Goal: Transaction & Acquisition: Purchase product/service

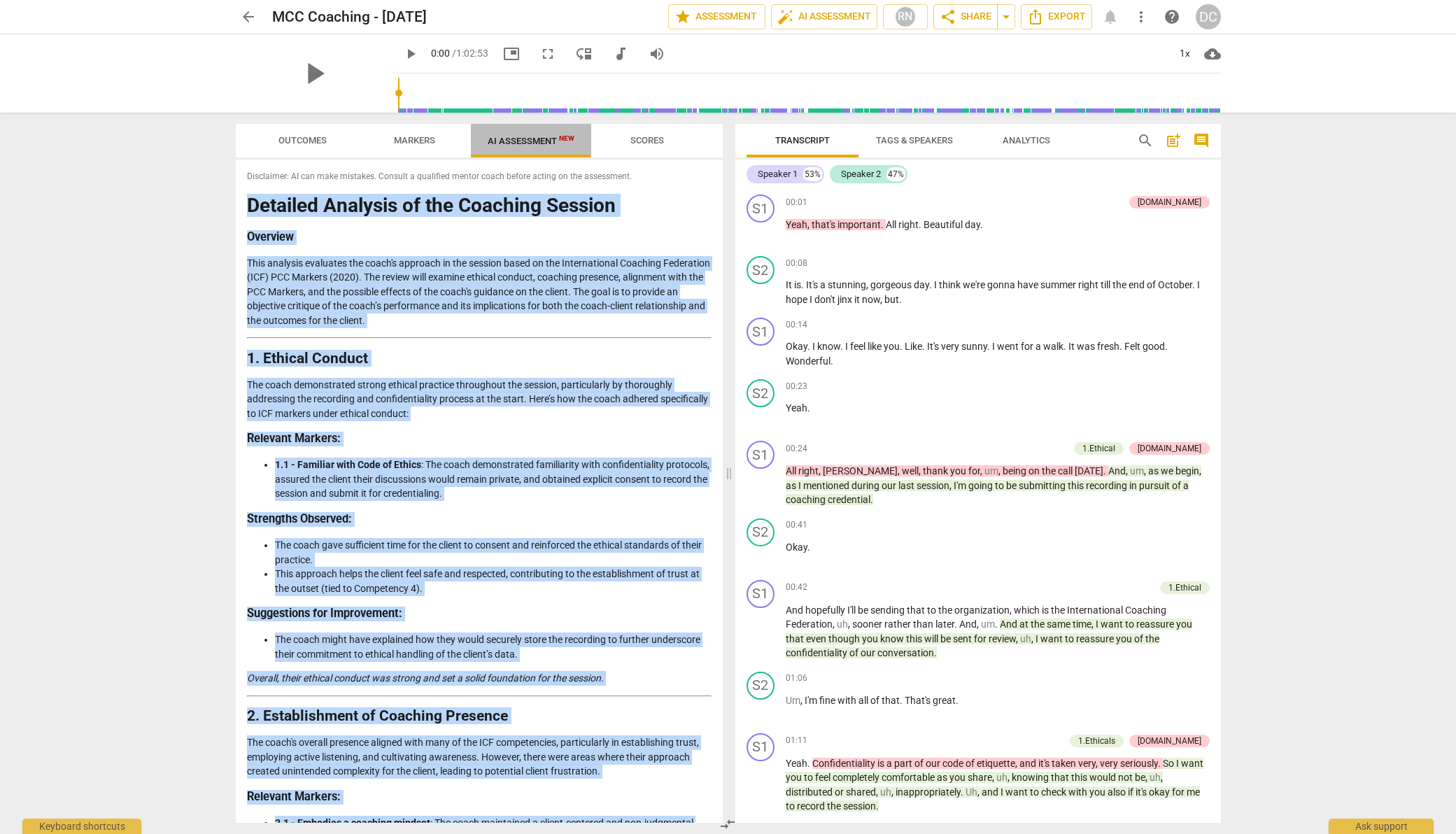
click at [532, 140] on span "AI Assessment New" at bounding box center [531, 140] width 87 height 11
click at [717, 11] on span "star Assessment" at bounding box center [717, 17] width 85 height 17
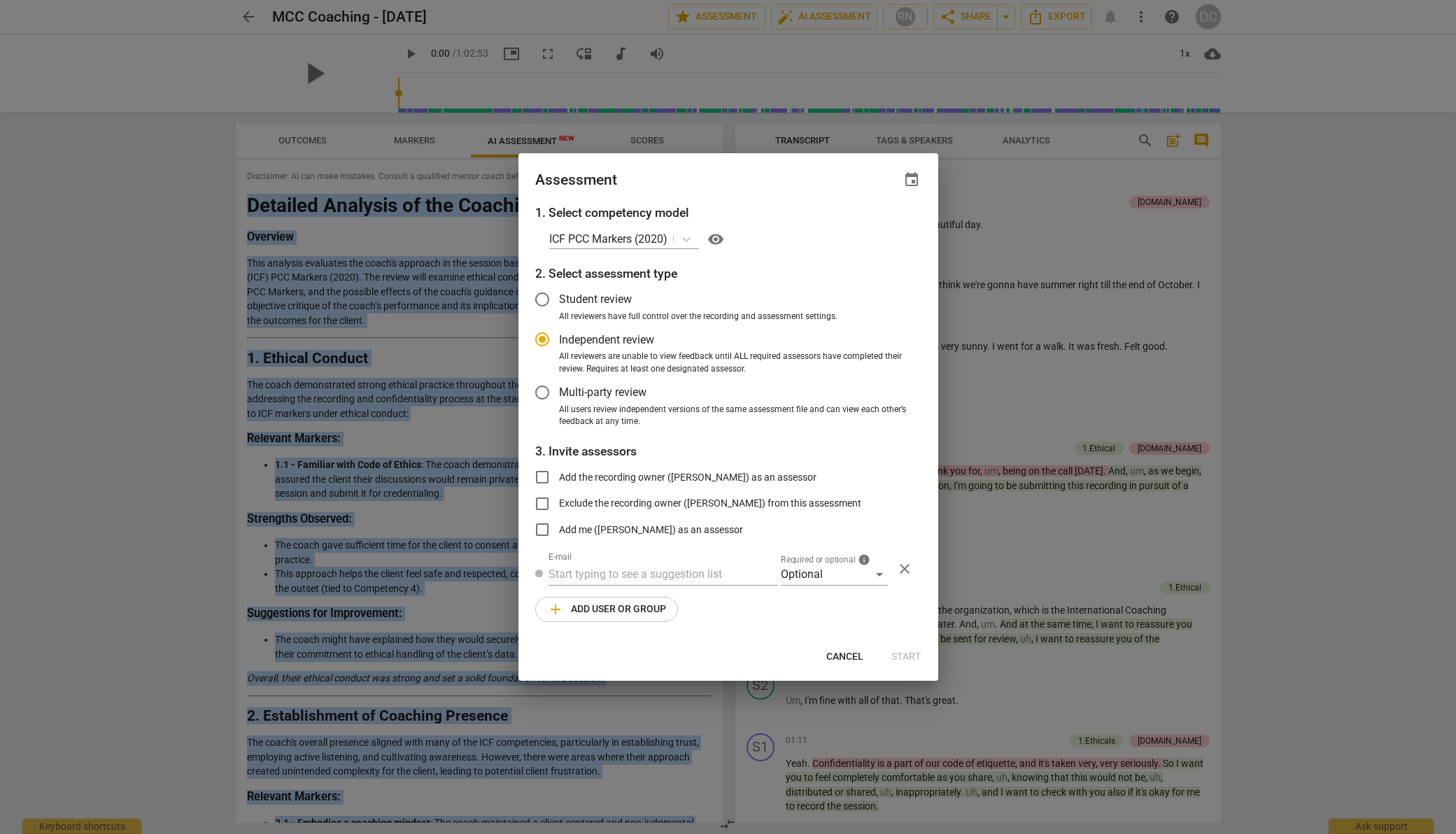
click at [842, 652] on span "Cancel" at bounding box center [845, 657] width 37 height 14
radio input "false"
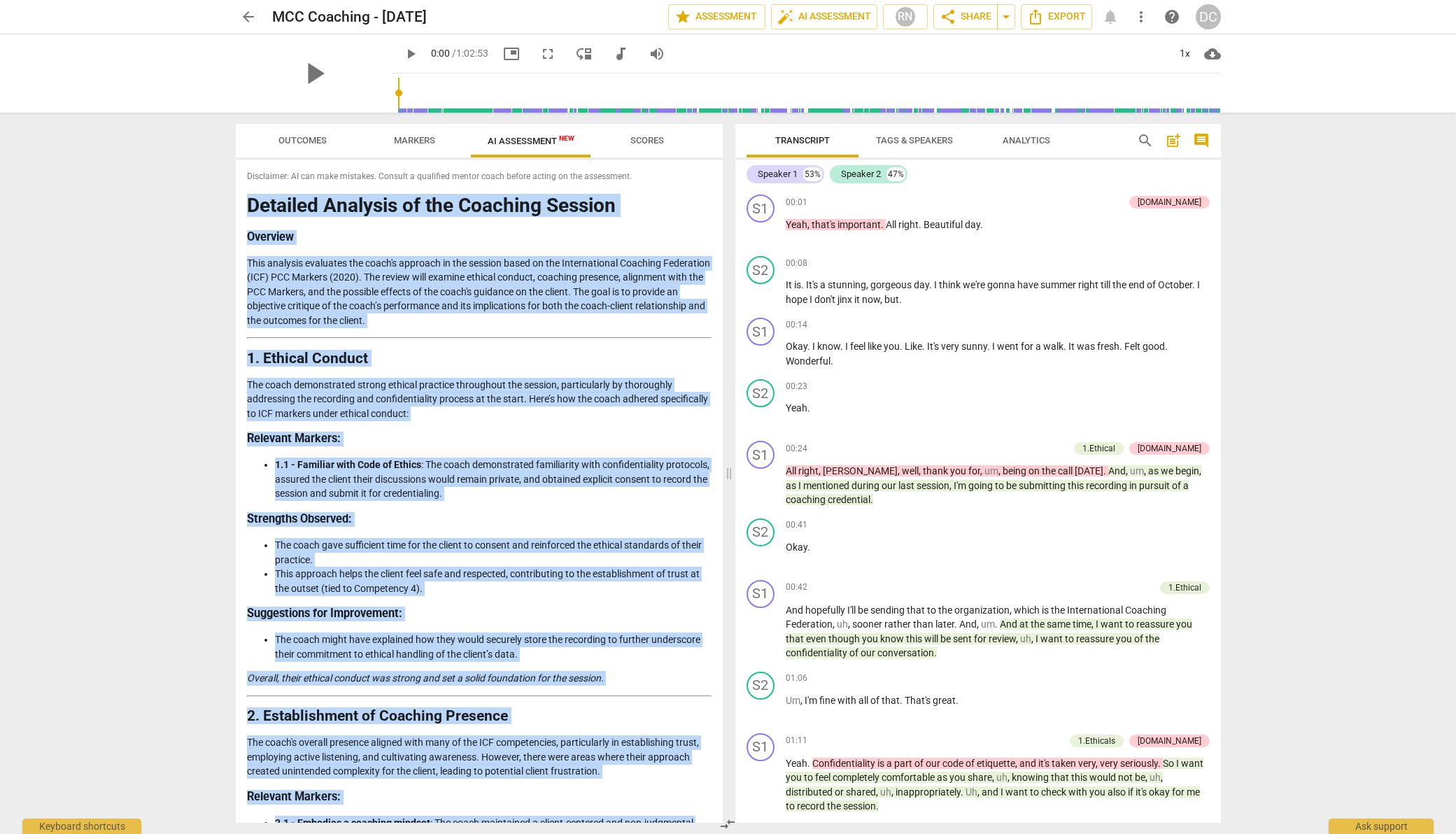
click at [245, 16] on span "arrow_back" at bounding box center [249, 17] width 17 height 17
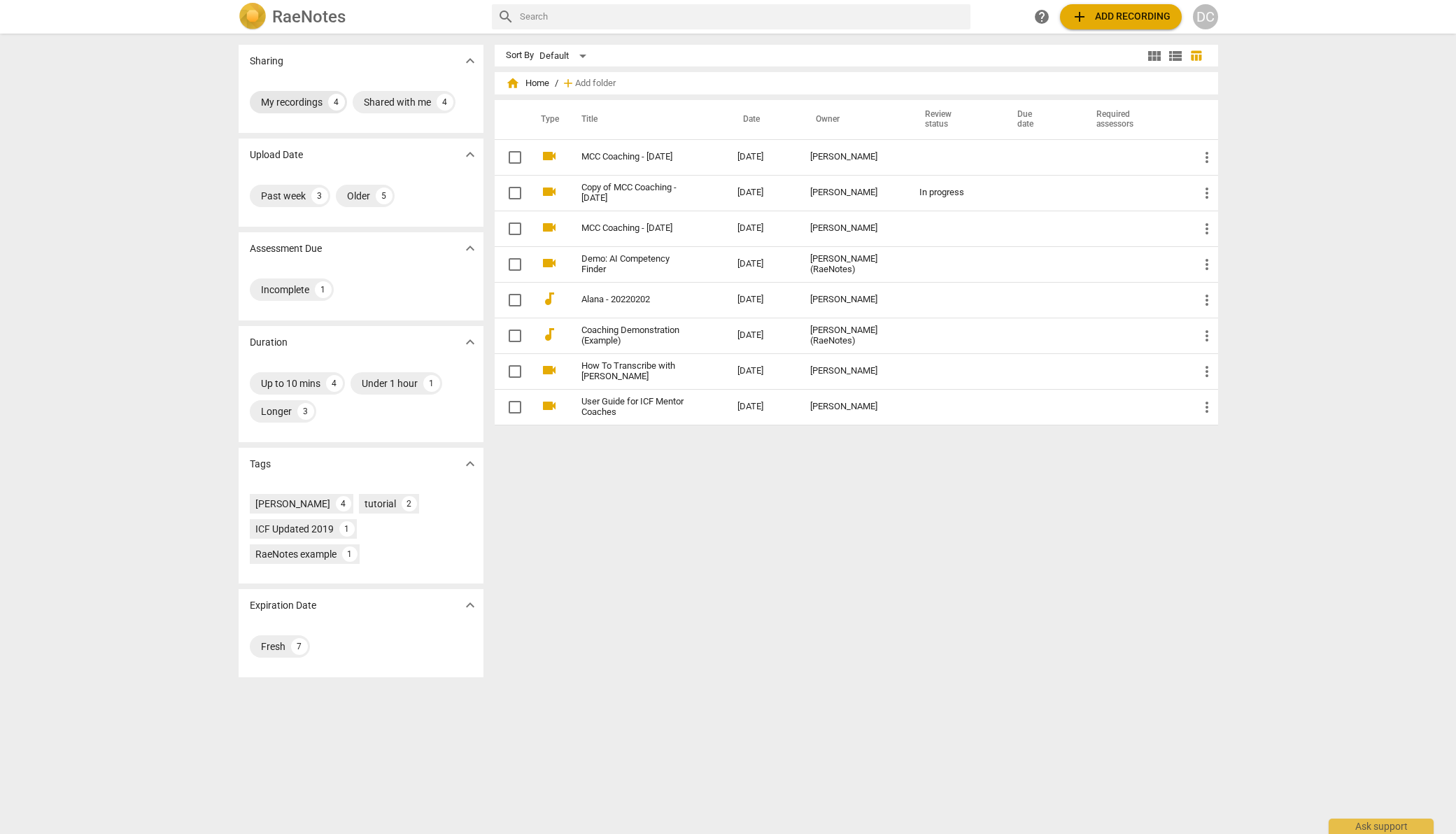
click at [306, 99] on div "My recordings" at bounding box center [291, 103] width 61 height 14
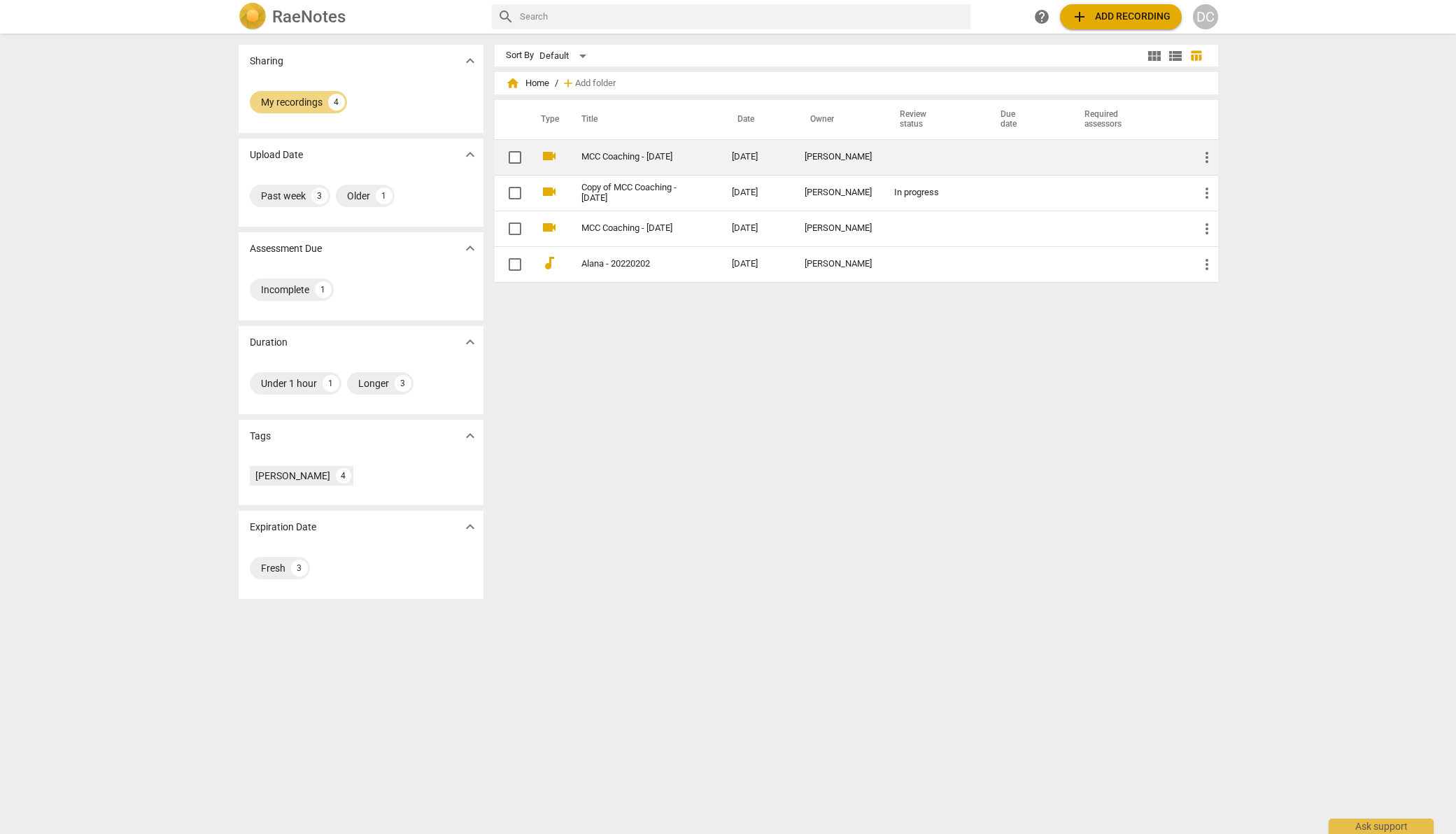
click at [639, 153] on link "MCC Coaching - [DATE]" at bounding box center [631, 157] width 100 height 11
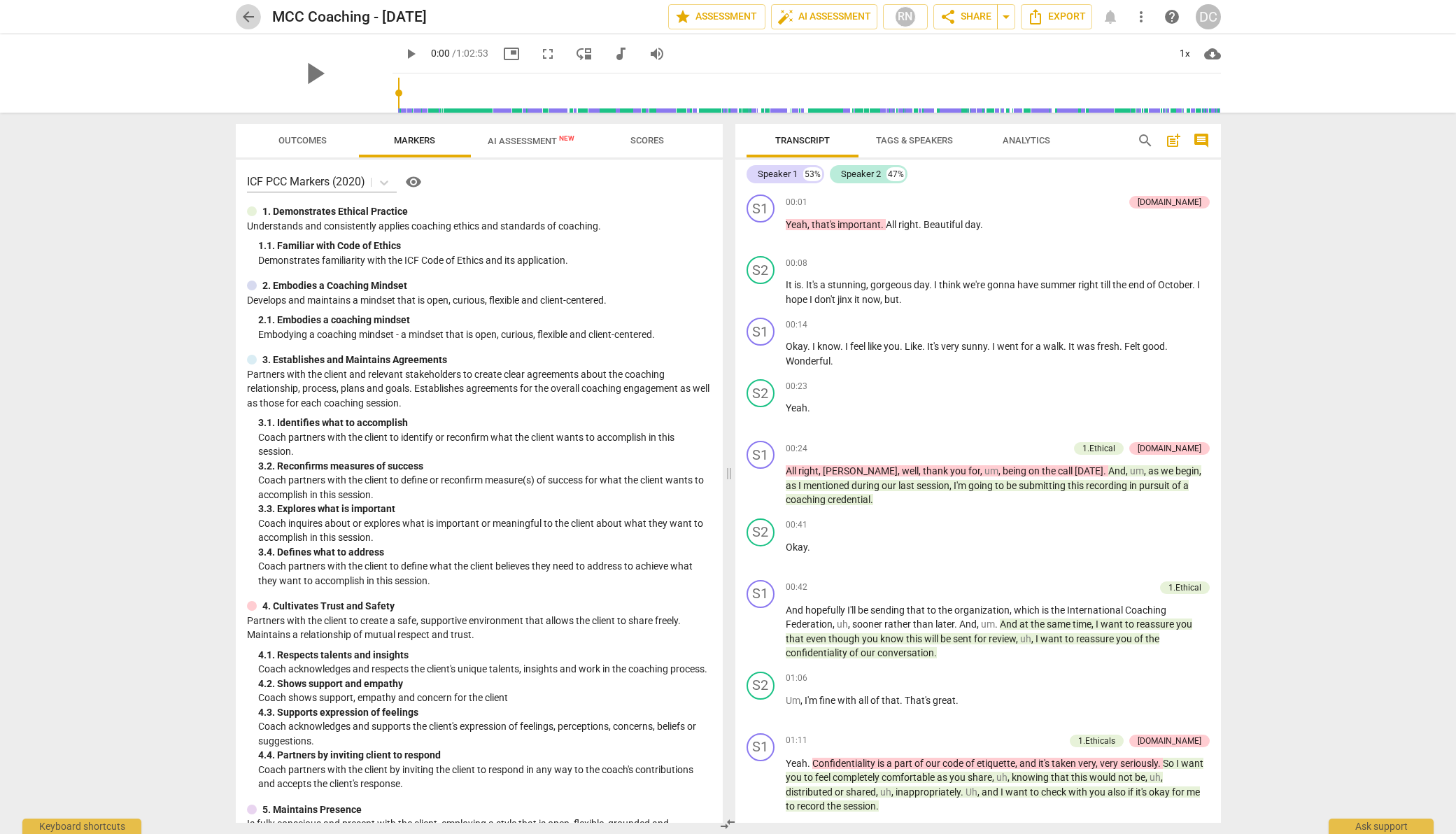
click at [247, 15] on span "arrow_back" at bounding box center [249, 17] width 17 height 17
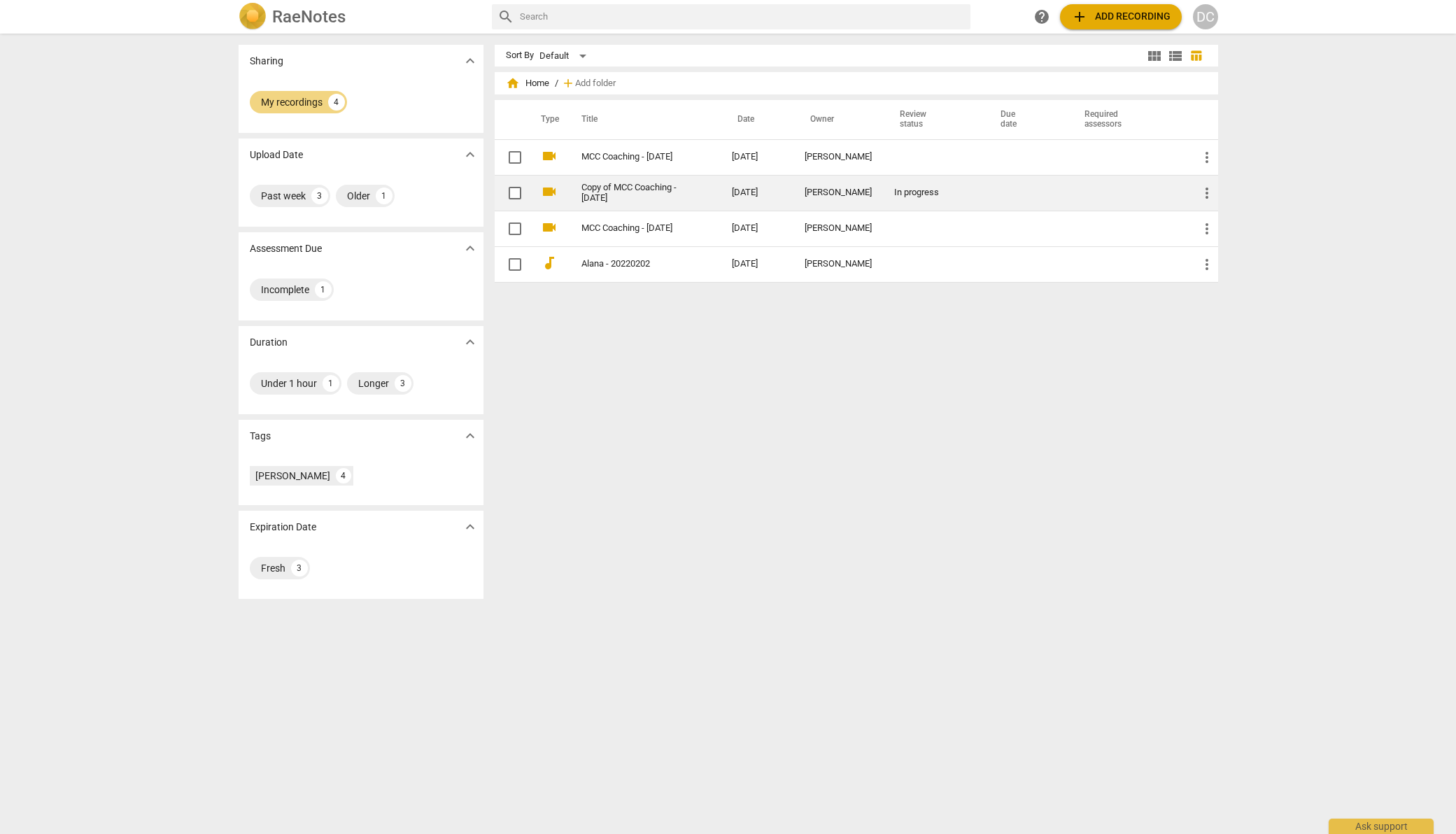
click at [635, 186] on link "Copy of MCC Coaching - [DATE]" at bounding box center [631, 192] width 100 height 21
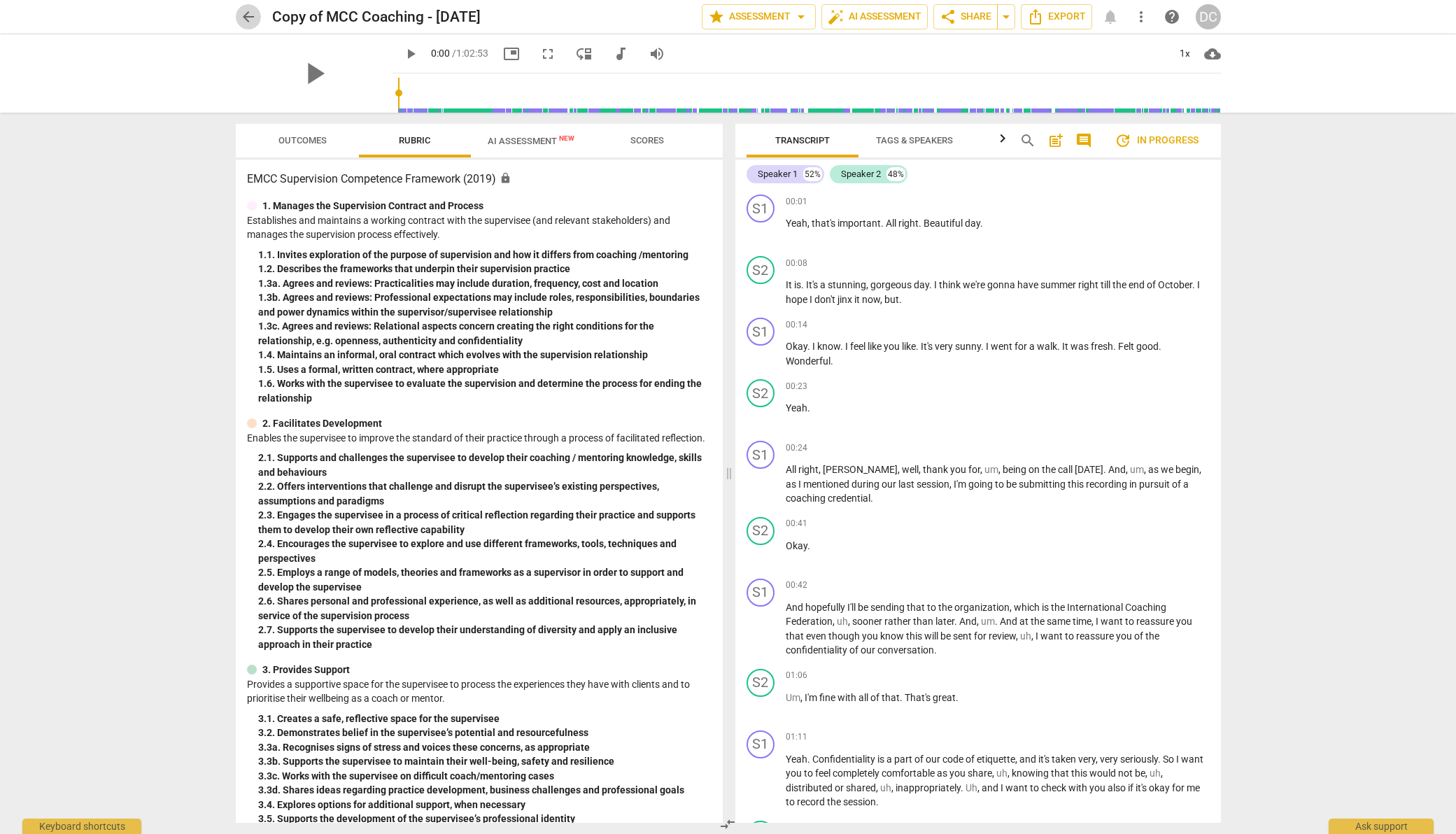
click at [251, 19] on span "arrow_back" at bounding box center [249, 17] width 17 height 17
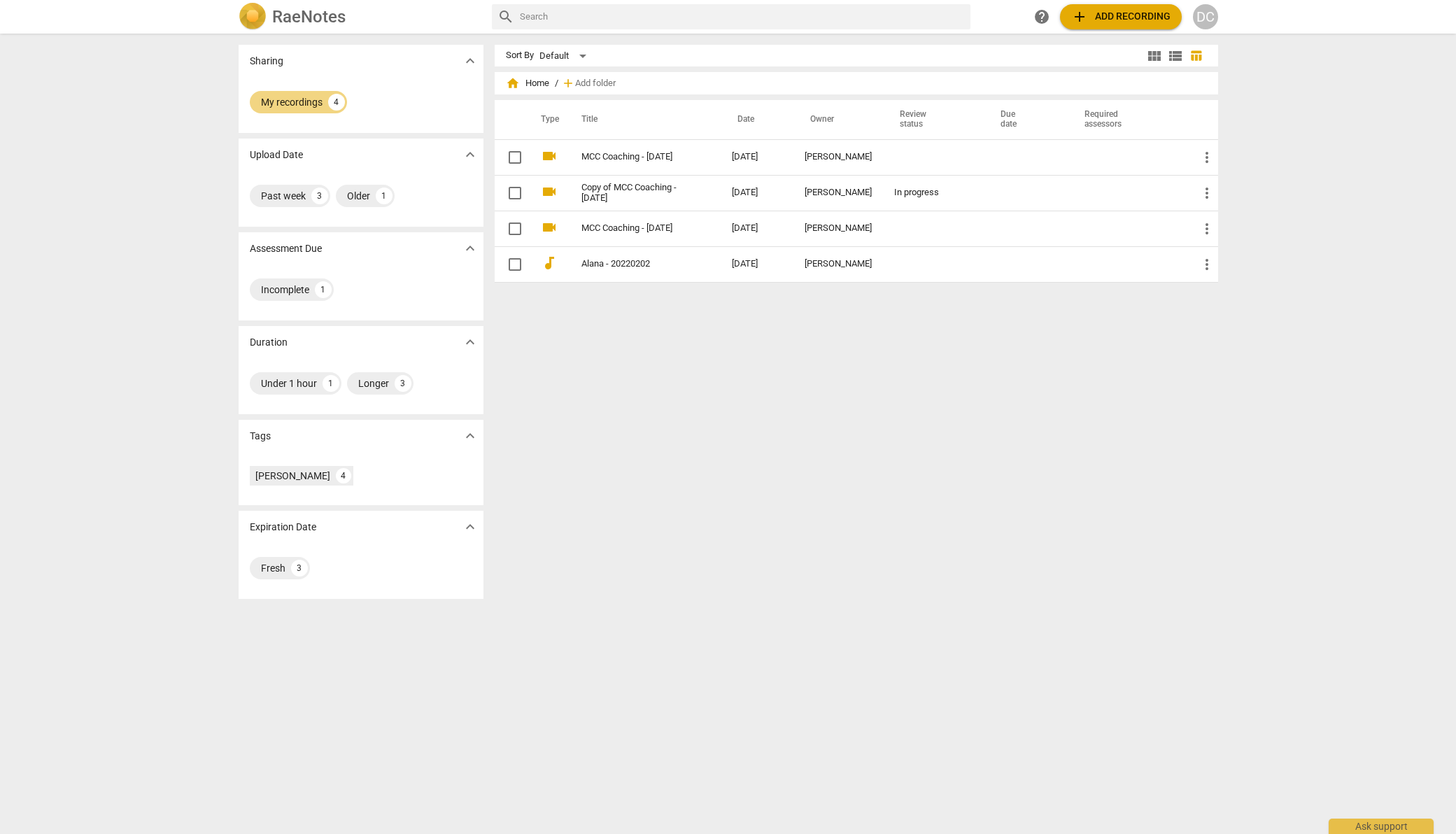
click at [1117, 19] on span "add Add recording" at bounding box center [1120, 17] width 99 height 17
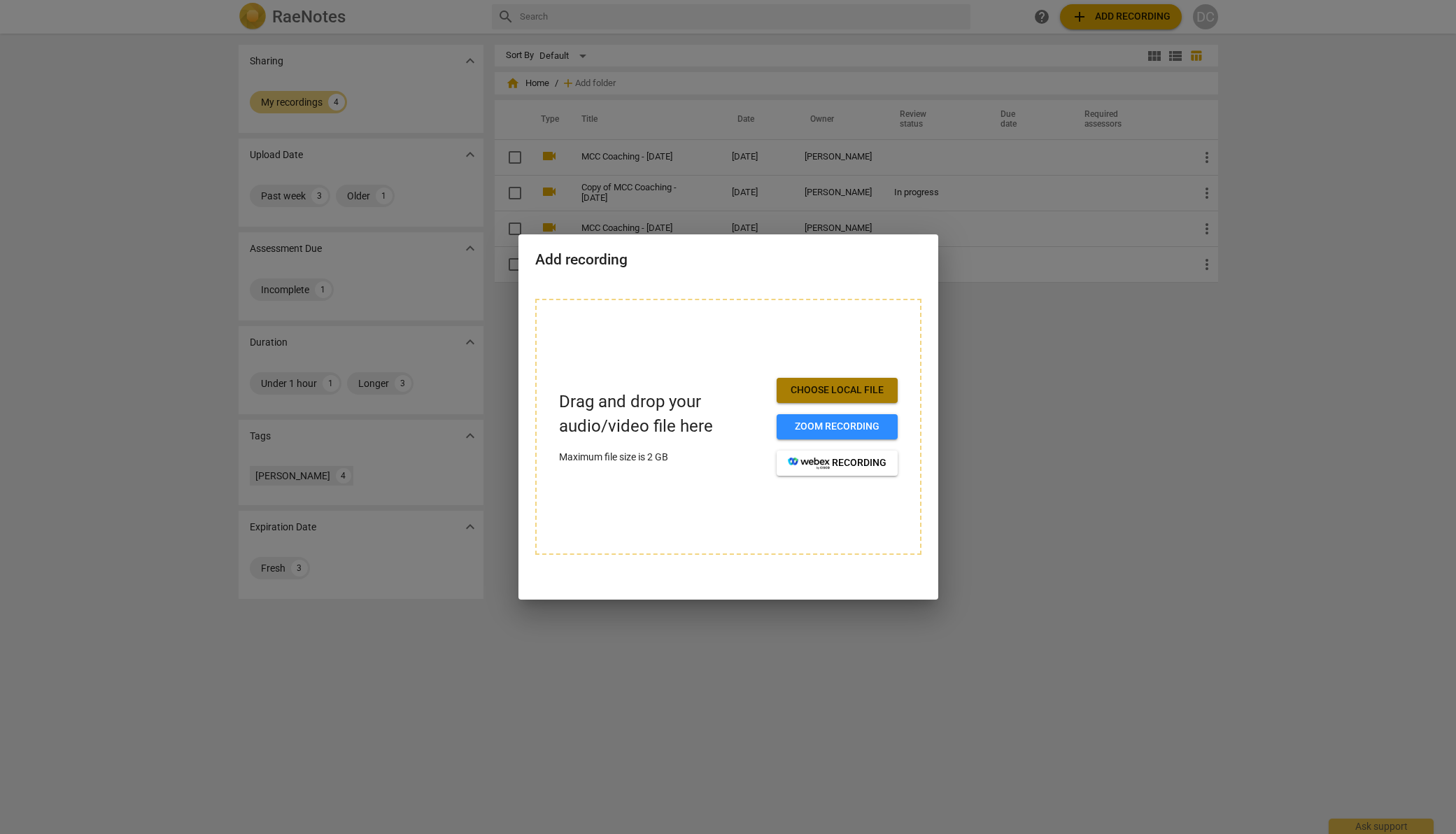
click at [823, 383] on span "Choose local file" at bounding box center [837, 391] width 98 height 14
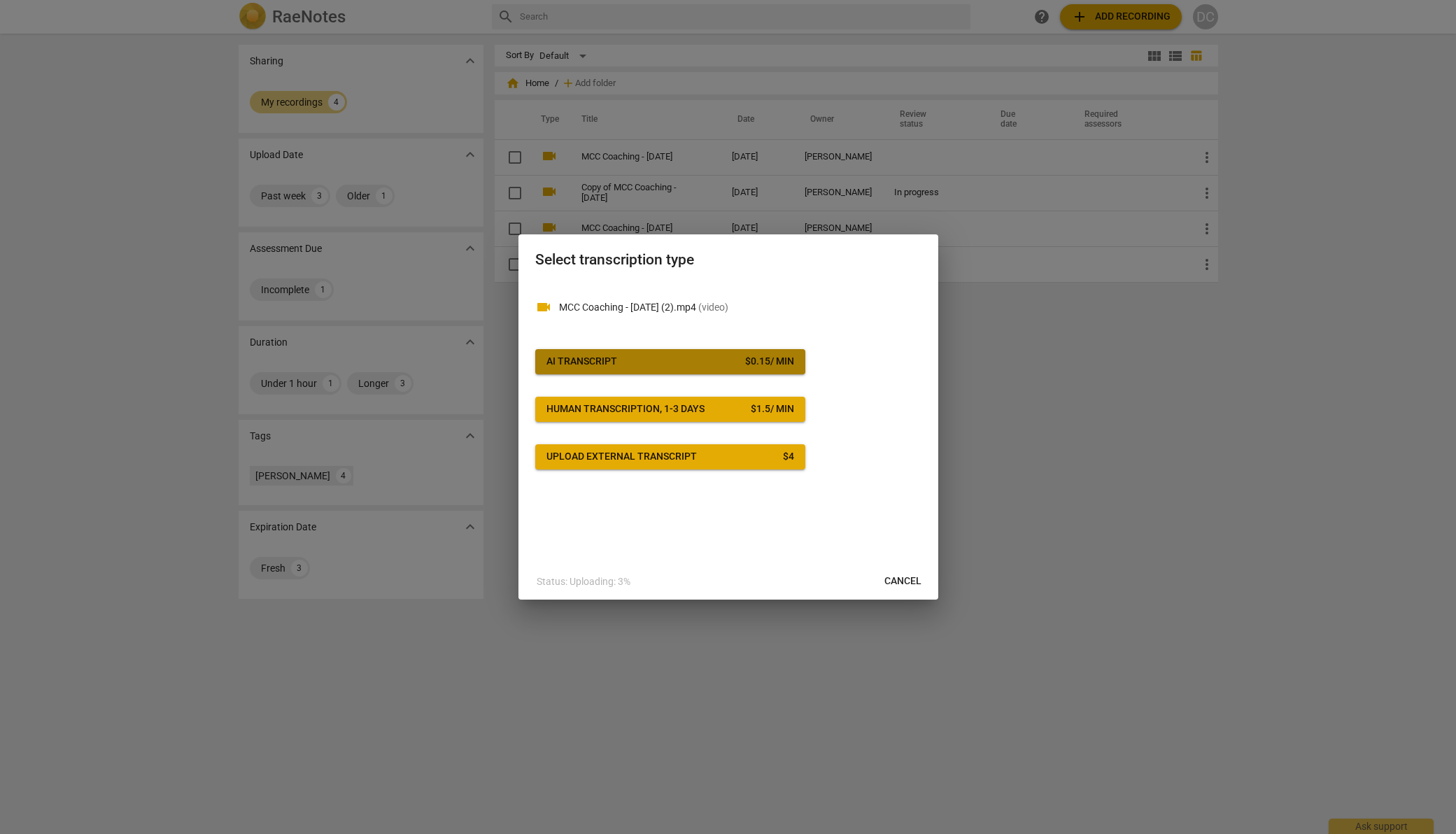
click at [666, 366] on span "AI Transcript $ 0.15 / min" at bounding box center [671, 362] width 248 height 14
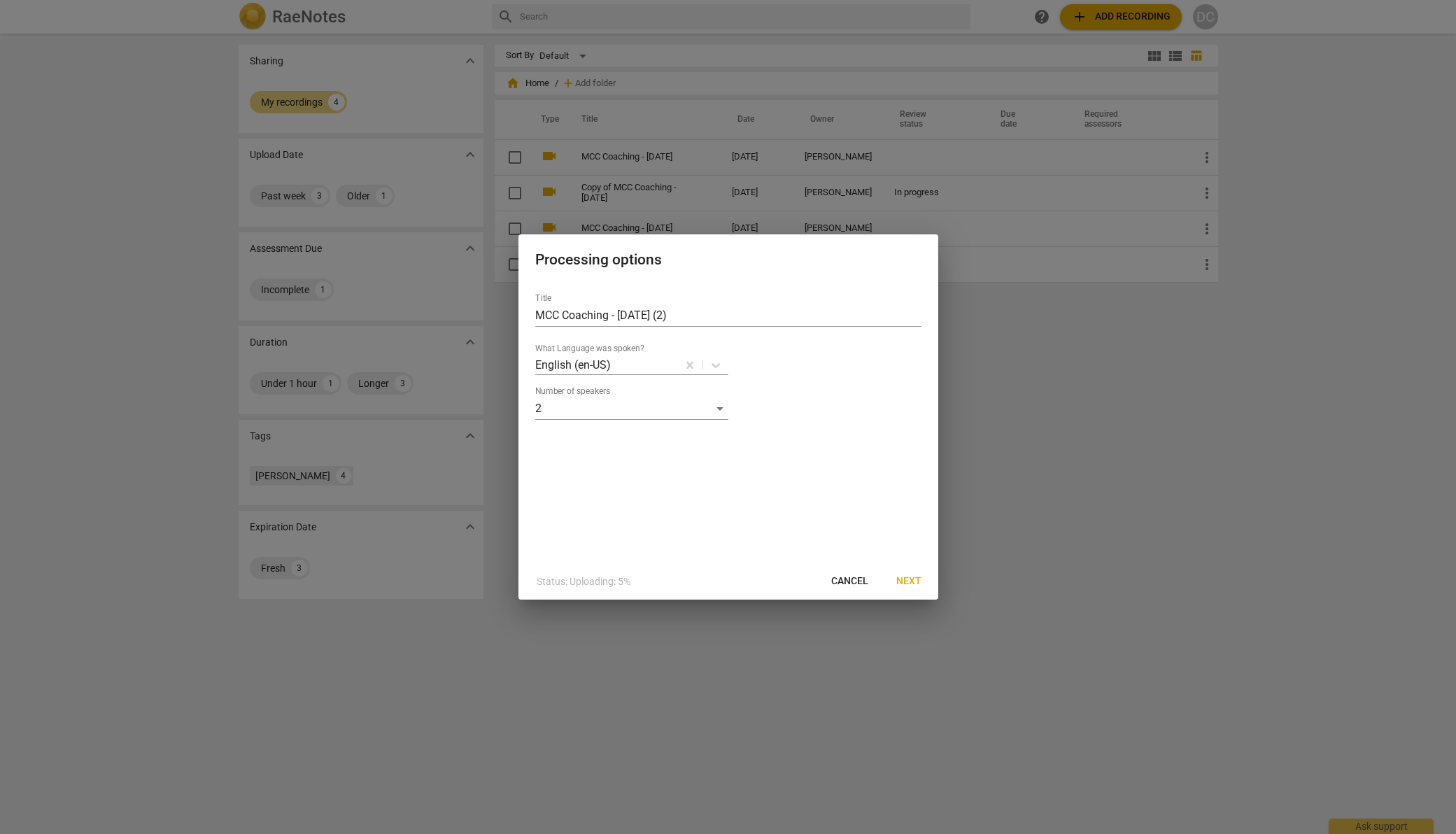
click at [907, 577] on span "Next" at bounding box center [909, 582] width 25 height 14
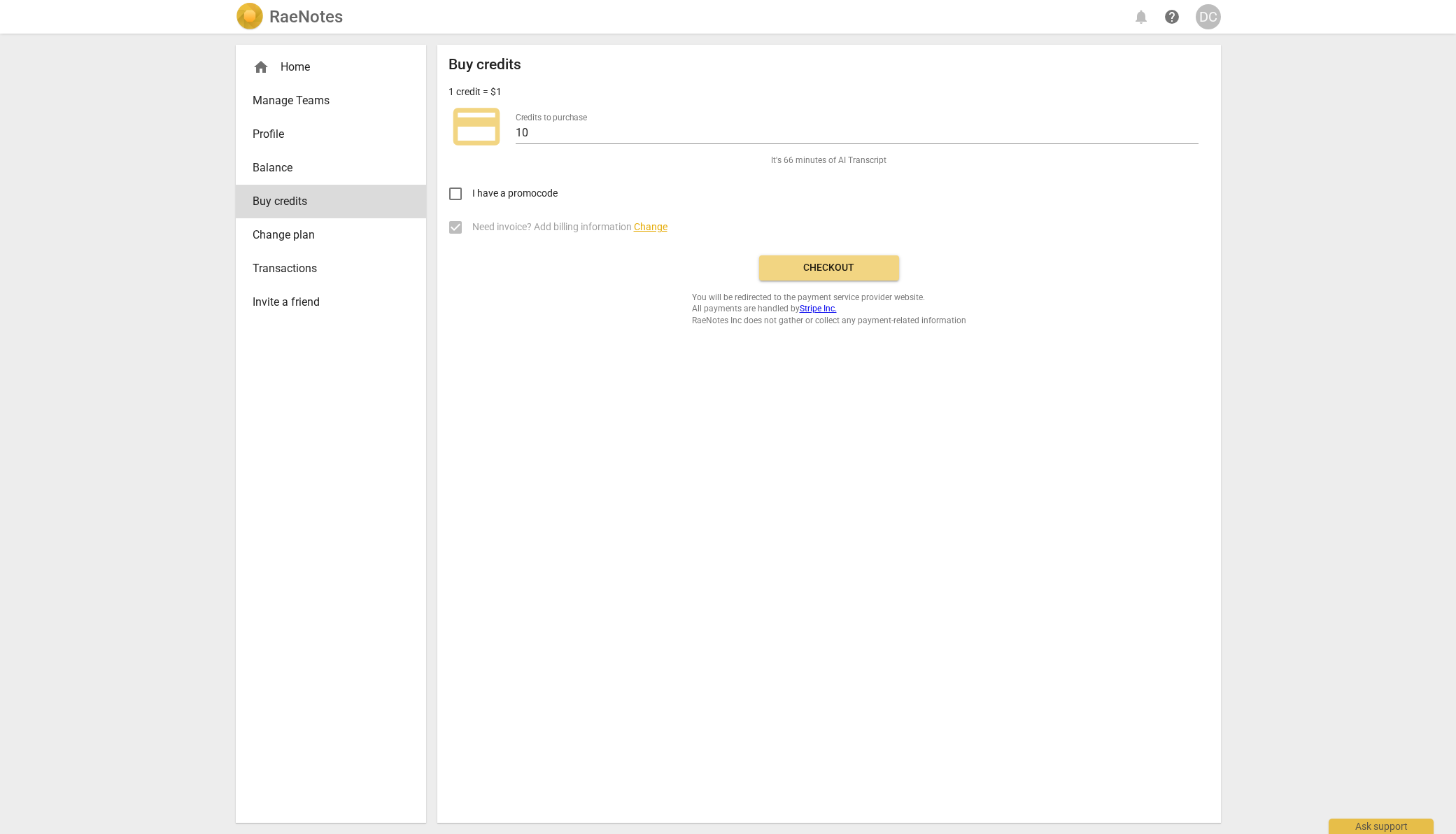
click at [818, 267] on span "Checkout" at bounding box center [829, 268] width 118 height 14
click at [303, 63] on div "home Home" at bounding box center [325, 67] width 145 height 17
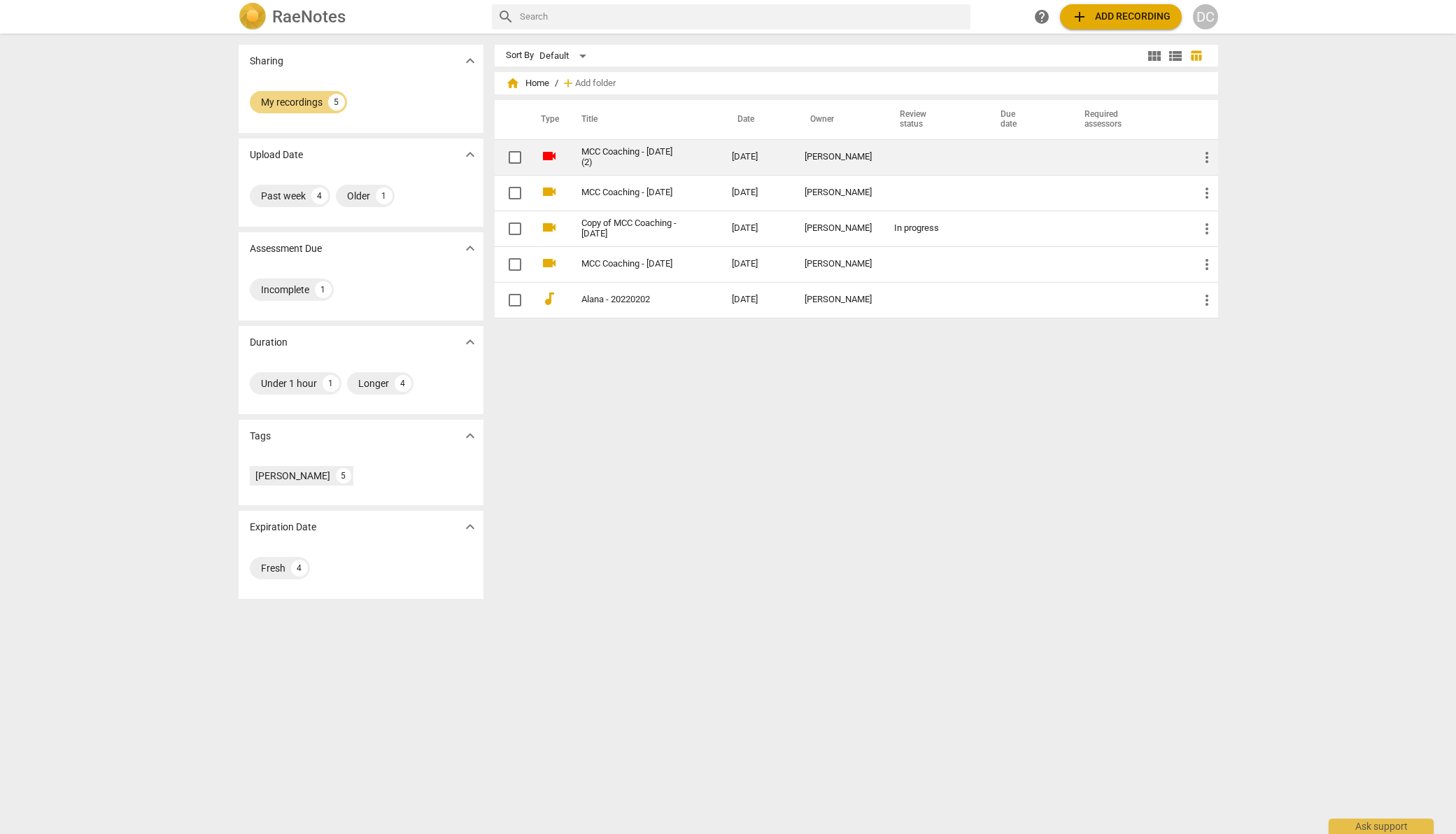
click at [637, 148] on link "MCC Coaching - [DATE] (2)" at bounding box center [631, 157] width 100 height 21
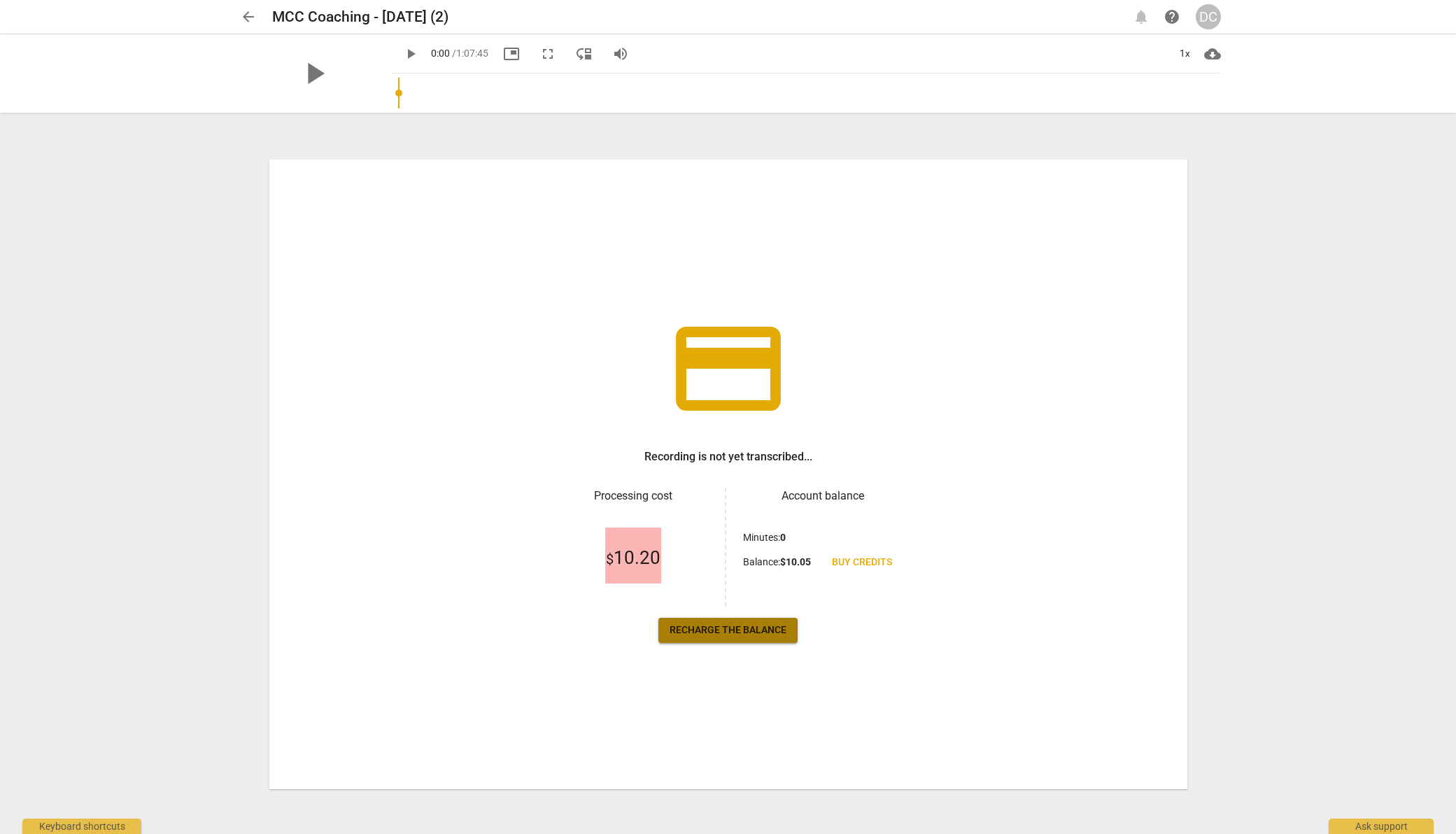
click at [767, 630] on span "Recharge the balance" at bounding box center [728, 631] width 117 height 14
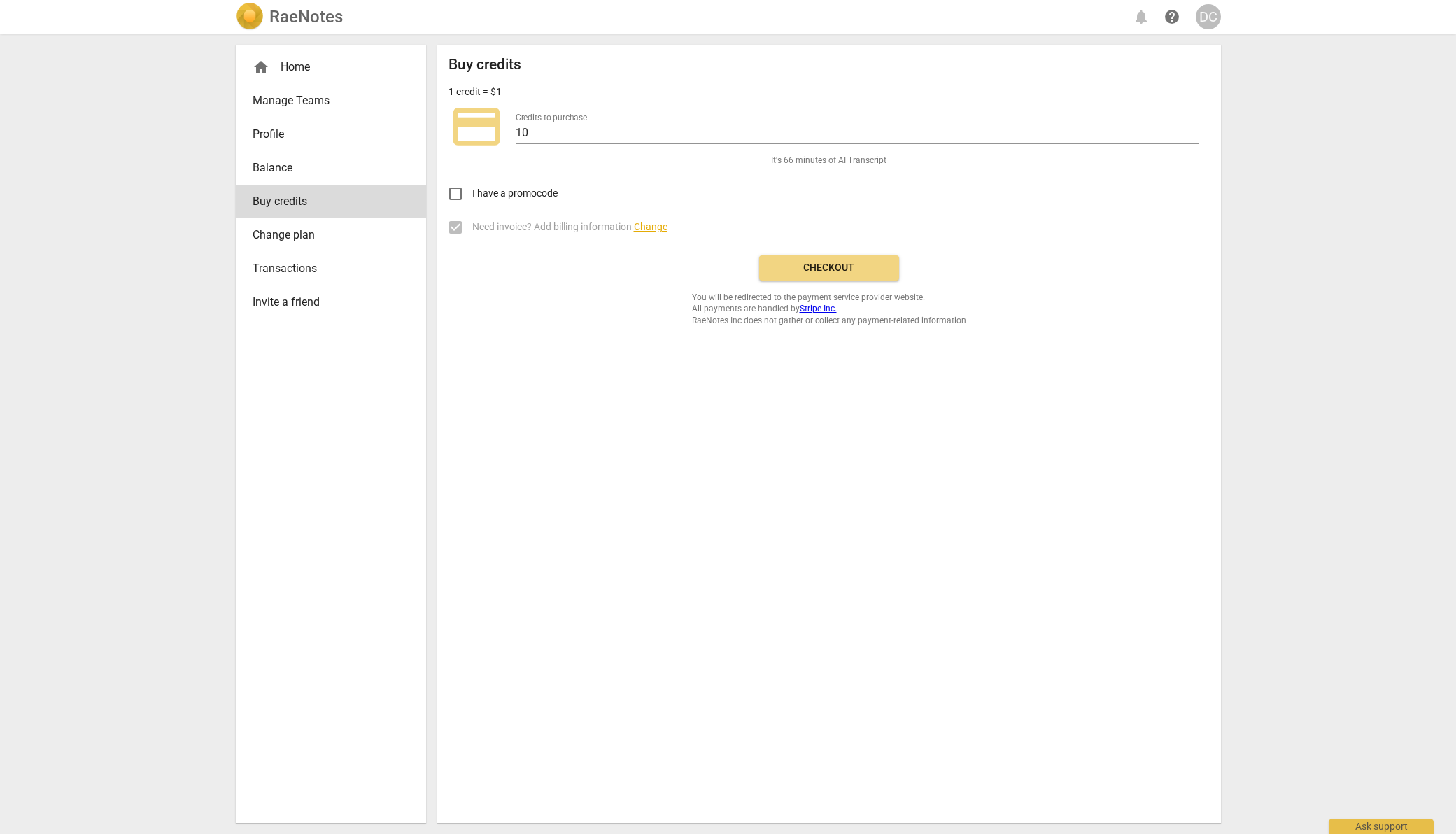
click at [830, 267] on span "Checkout" at bounding box center [829, 268] width 118 height 14
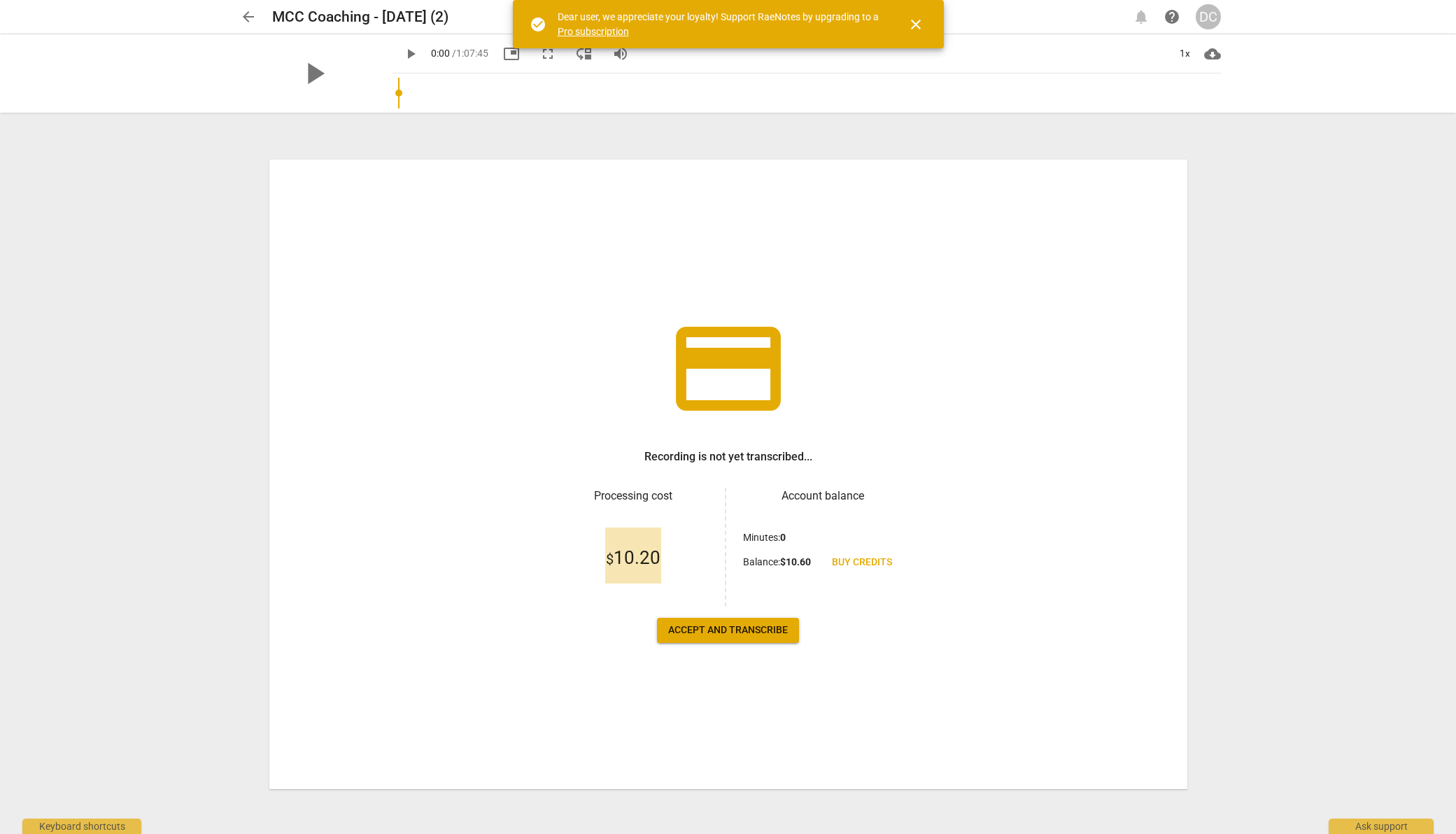
click at [728, 629] on span "Accept and transcribe" at bounding box center [728, 631] width 120 height 14
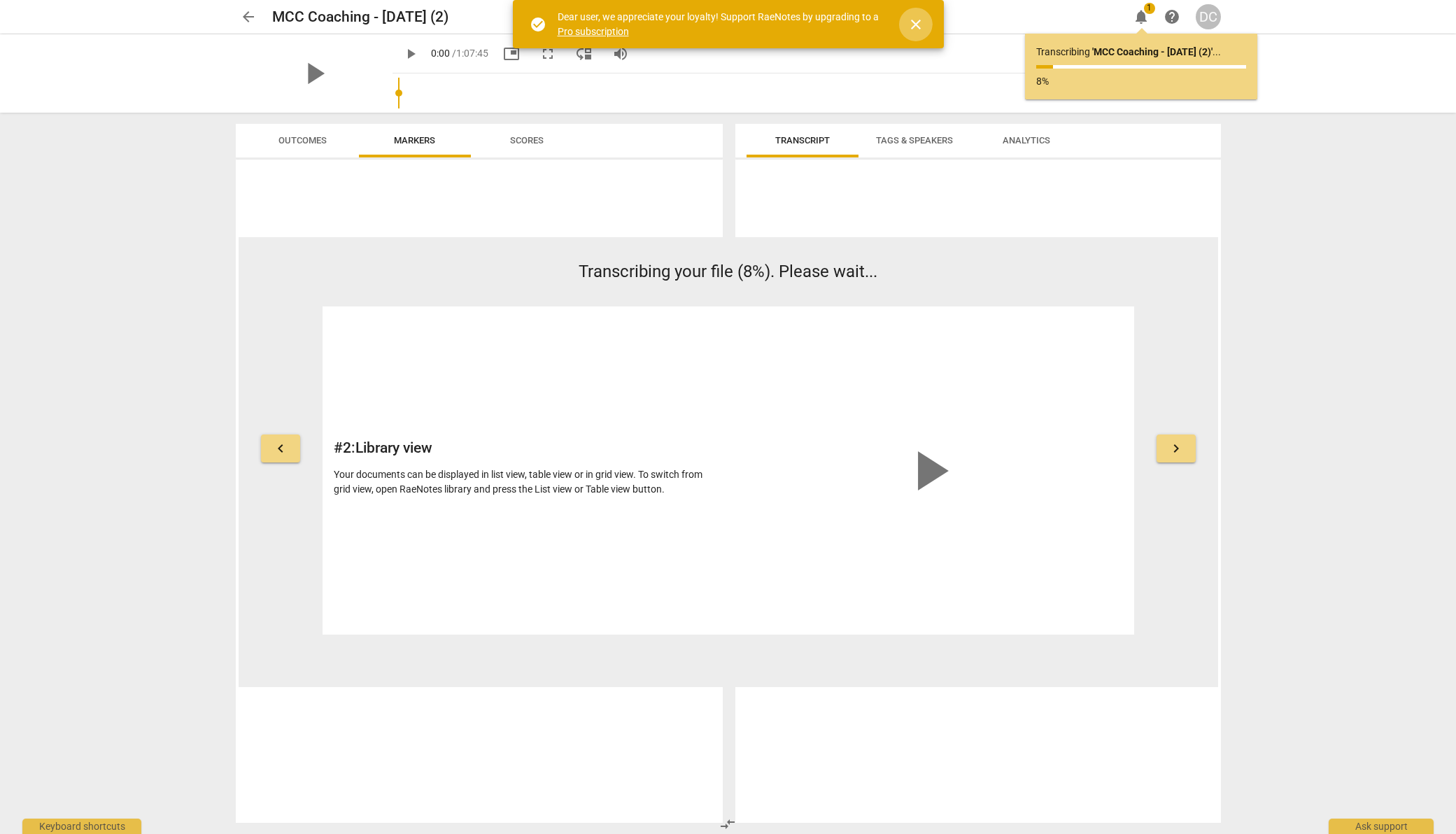
click at [914, 24] on span "close" at bounding box center [916, 25] width 17 height 17
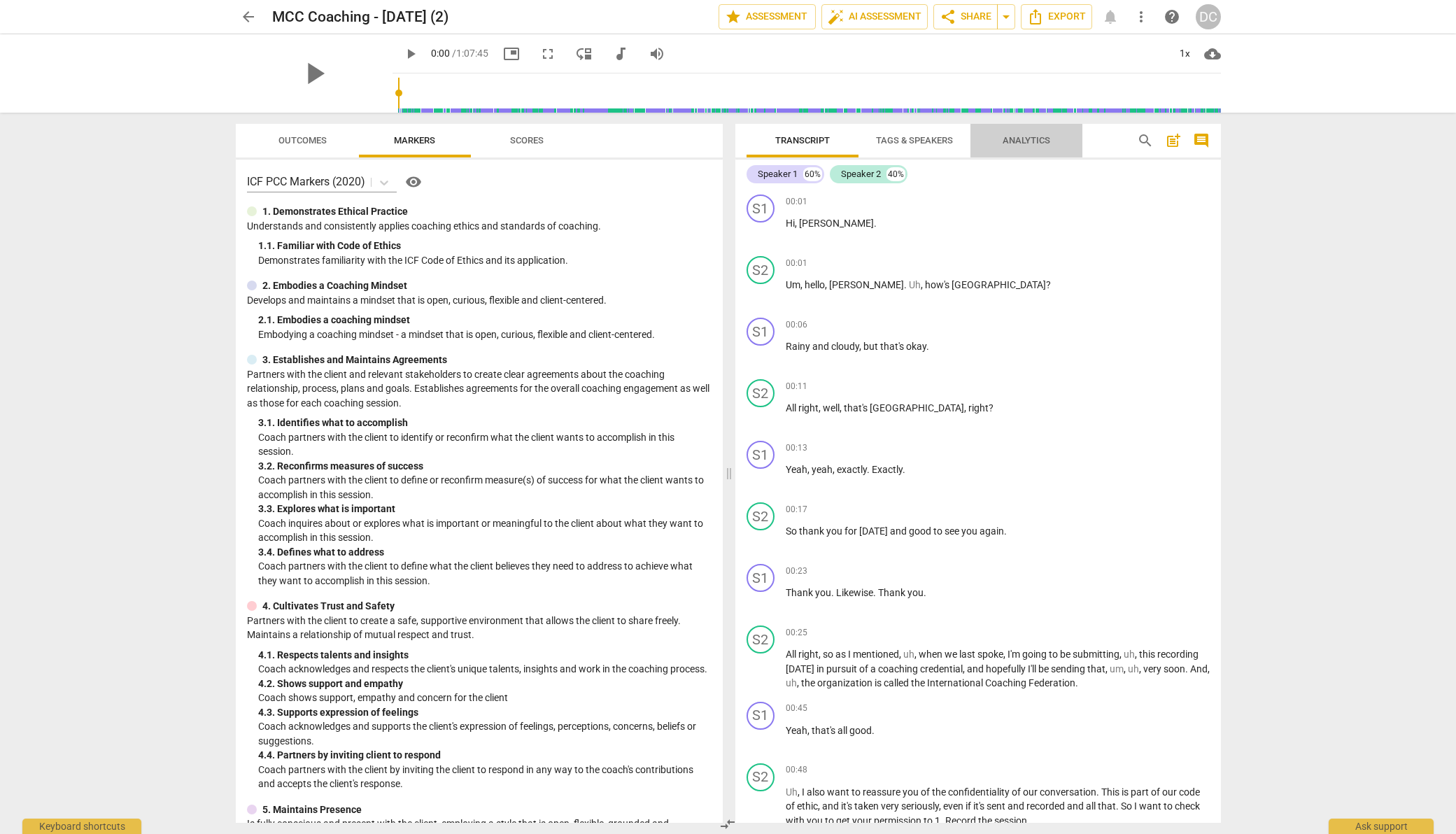
click at [1019, 143] on span "Analytics" at bounding box center [1026, 140] width 48 height 11
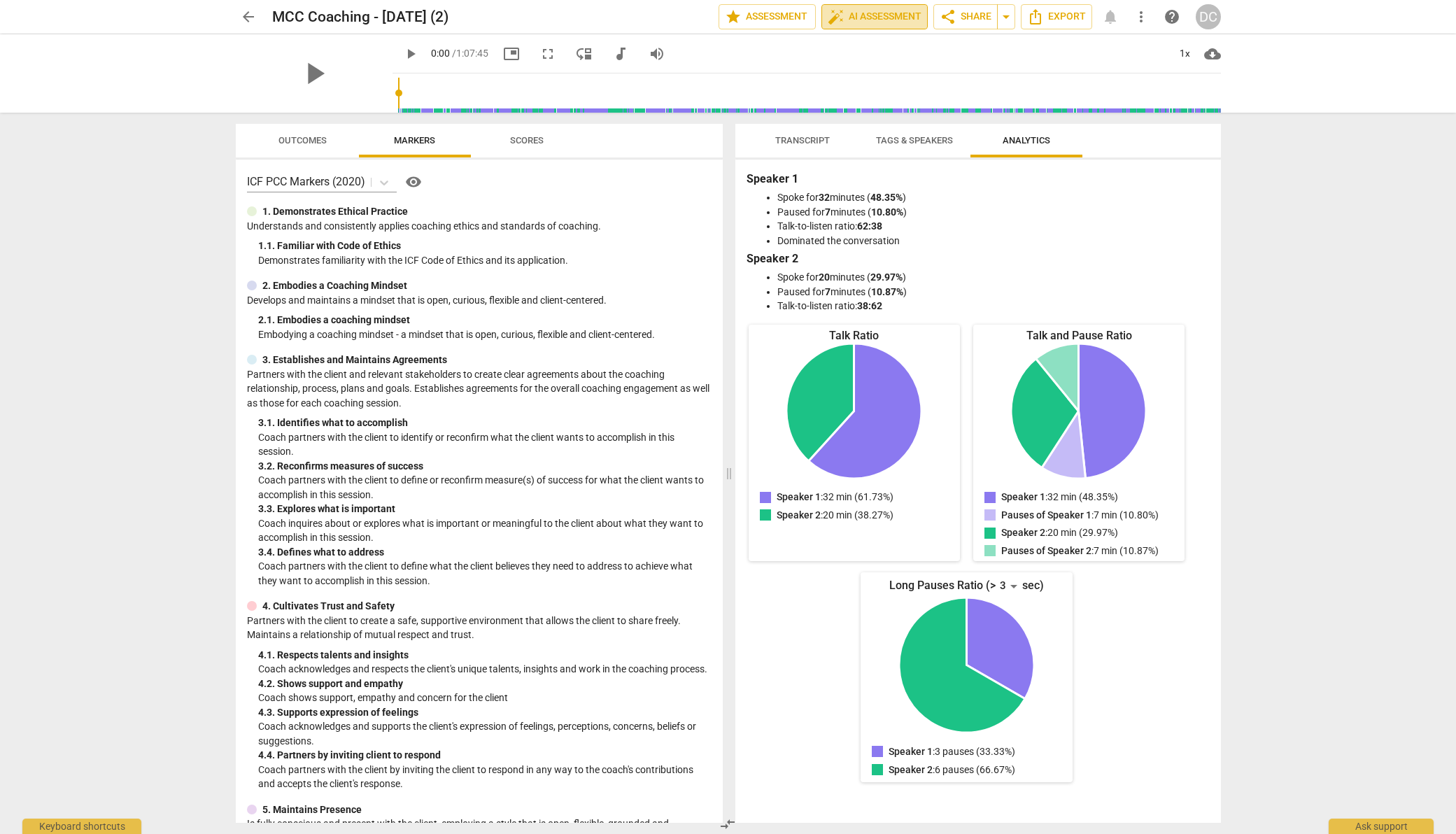
click at [882, 15] on span "auto_fix_high AI Assessment" at bounding box center [875, 17] width 94 height 17
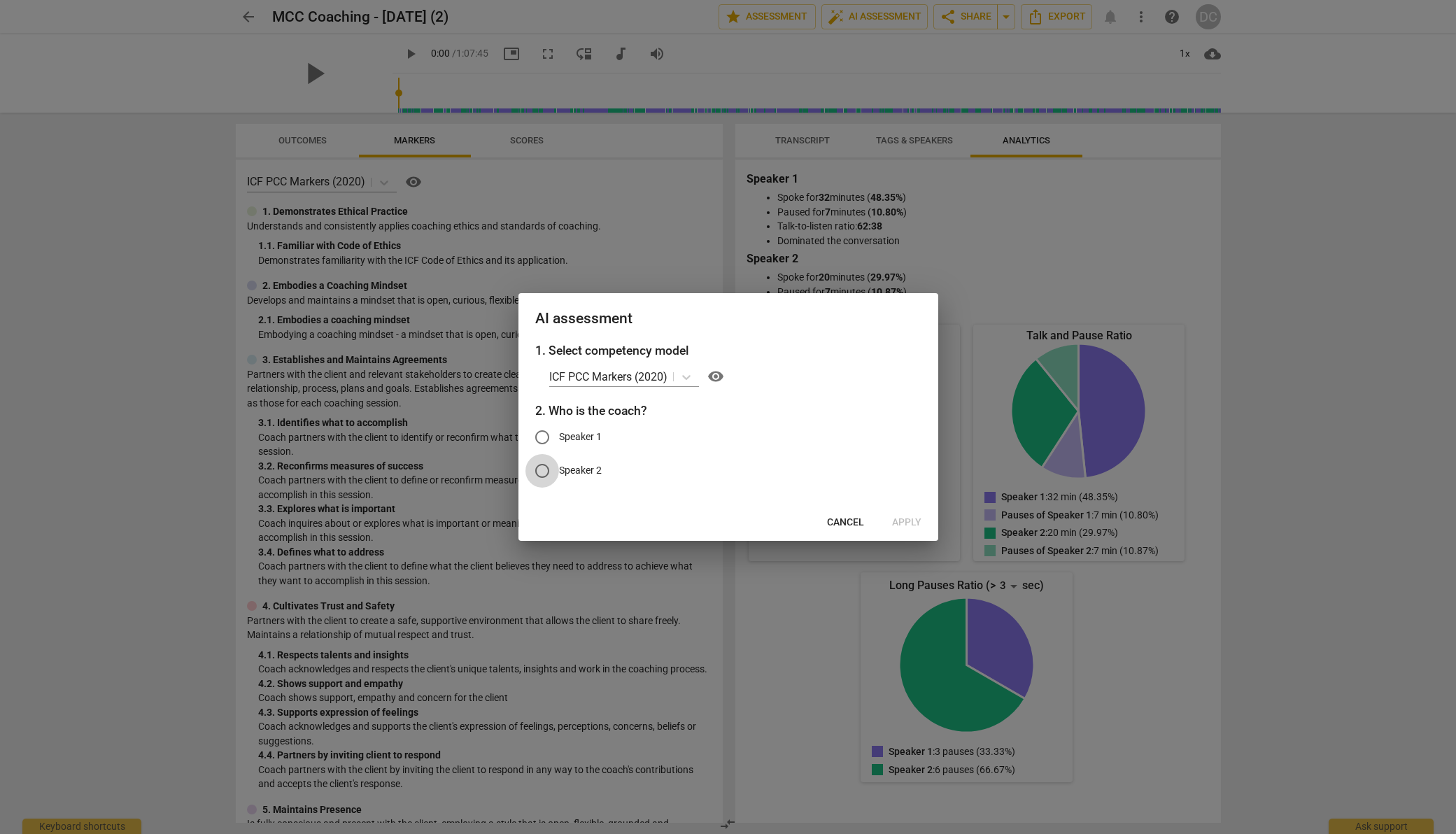
click at [543, 468] on input "Speaker 2" at bounding box center [542, 470] width 33 height 34
radio input "true"
click at [914, 521] on span "Apply" at bounding box center [907, 523] width 29 height 14
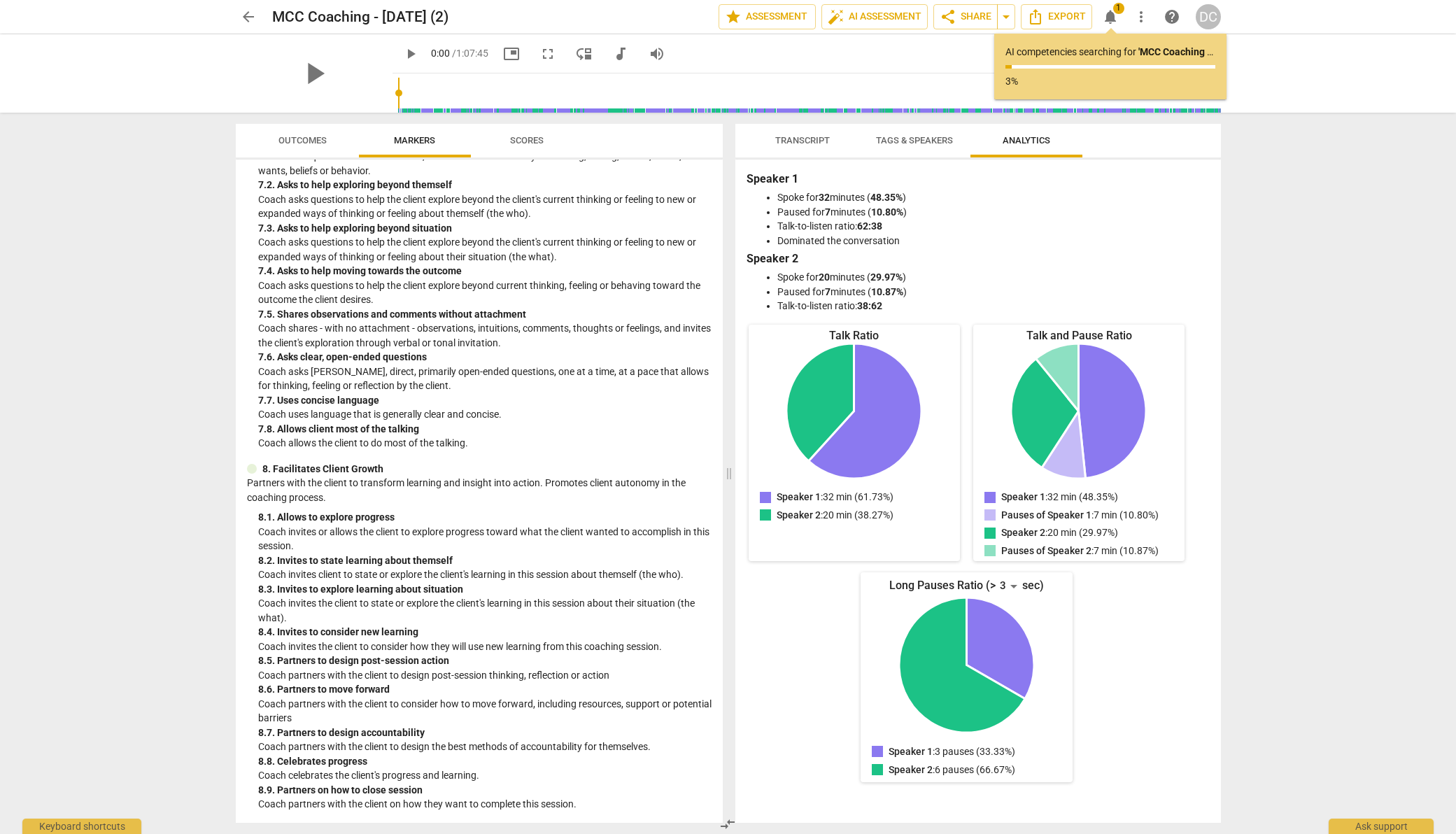
scroll to position [75, 0]
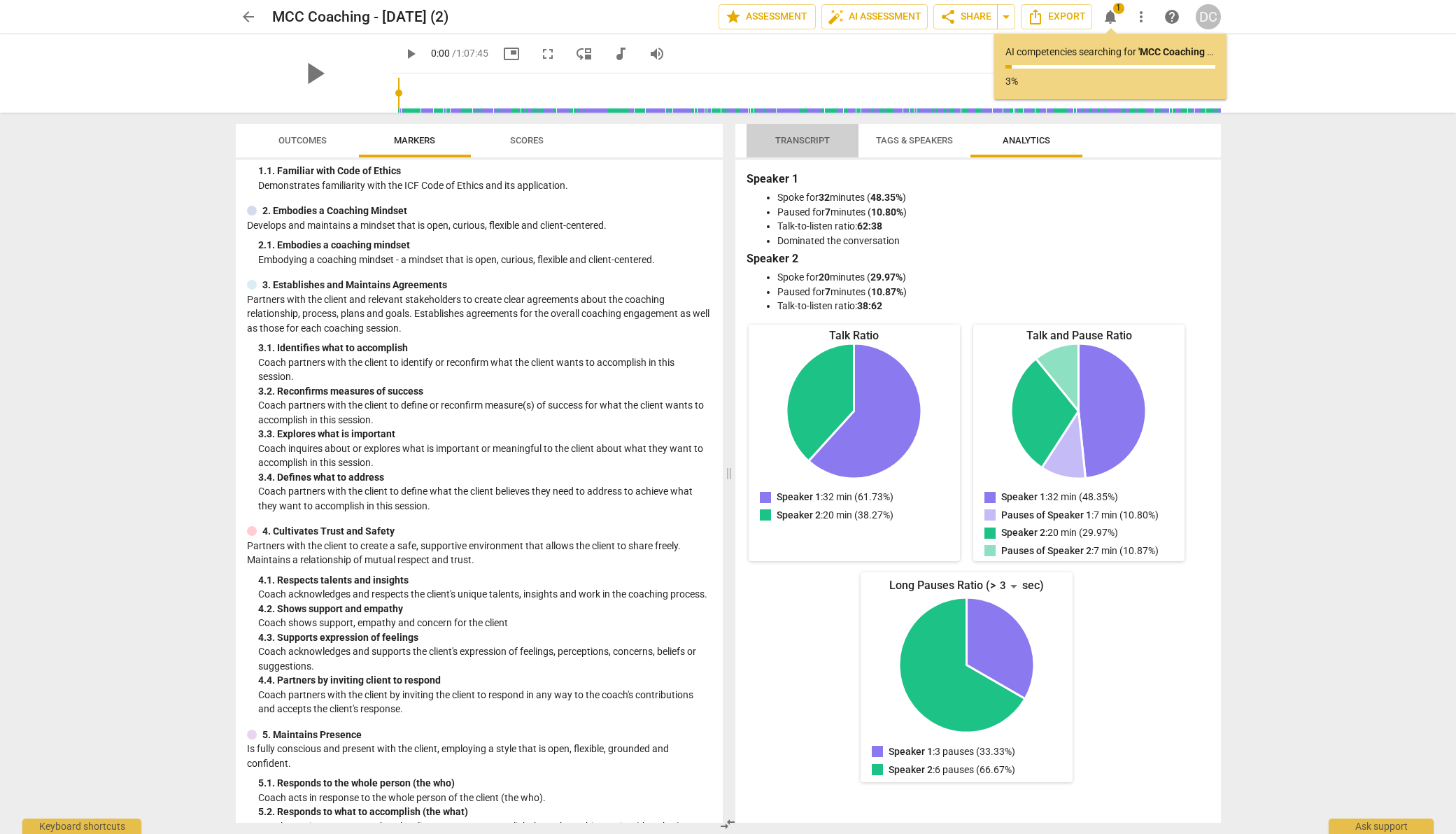
click at [806, 144] on span "Transcript" at bounding box center [802, 140] width 55 height 11
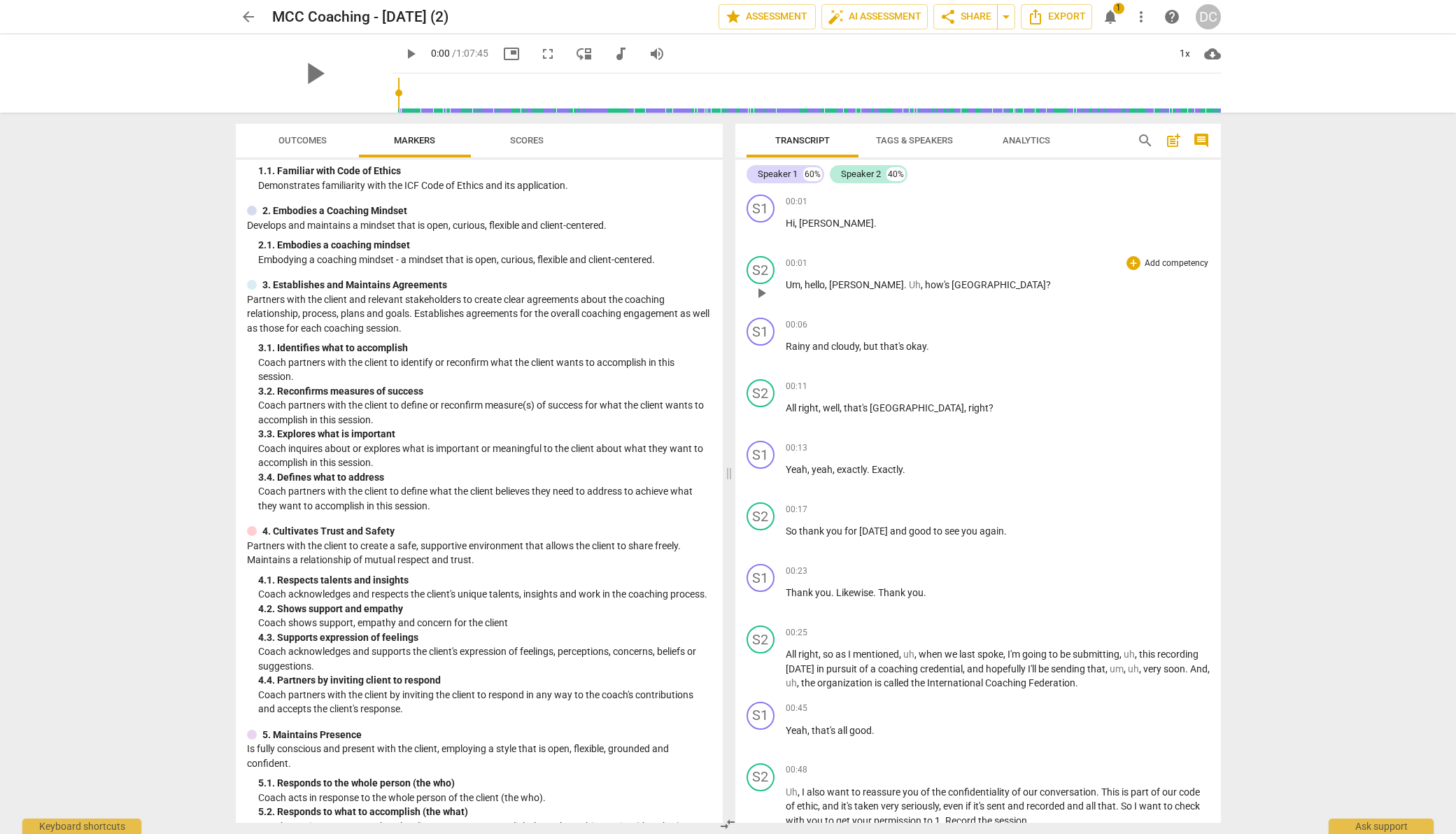
click at [1013, 254] on div "S2 play_arrow pause 00:01 + Add competency keyboard_arrow_right Um , hello , Re…" at bounding box center [978, 282] width 485 height 61
click at [866, 16] on span "auto_fix_high AI Assessment" at bounding box center [875, 17] width 94 height 17
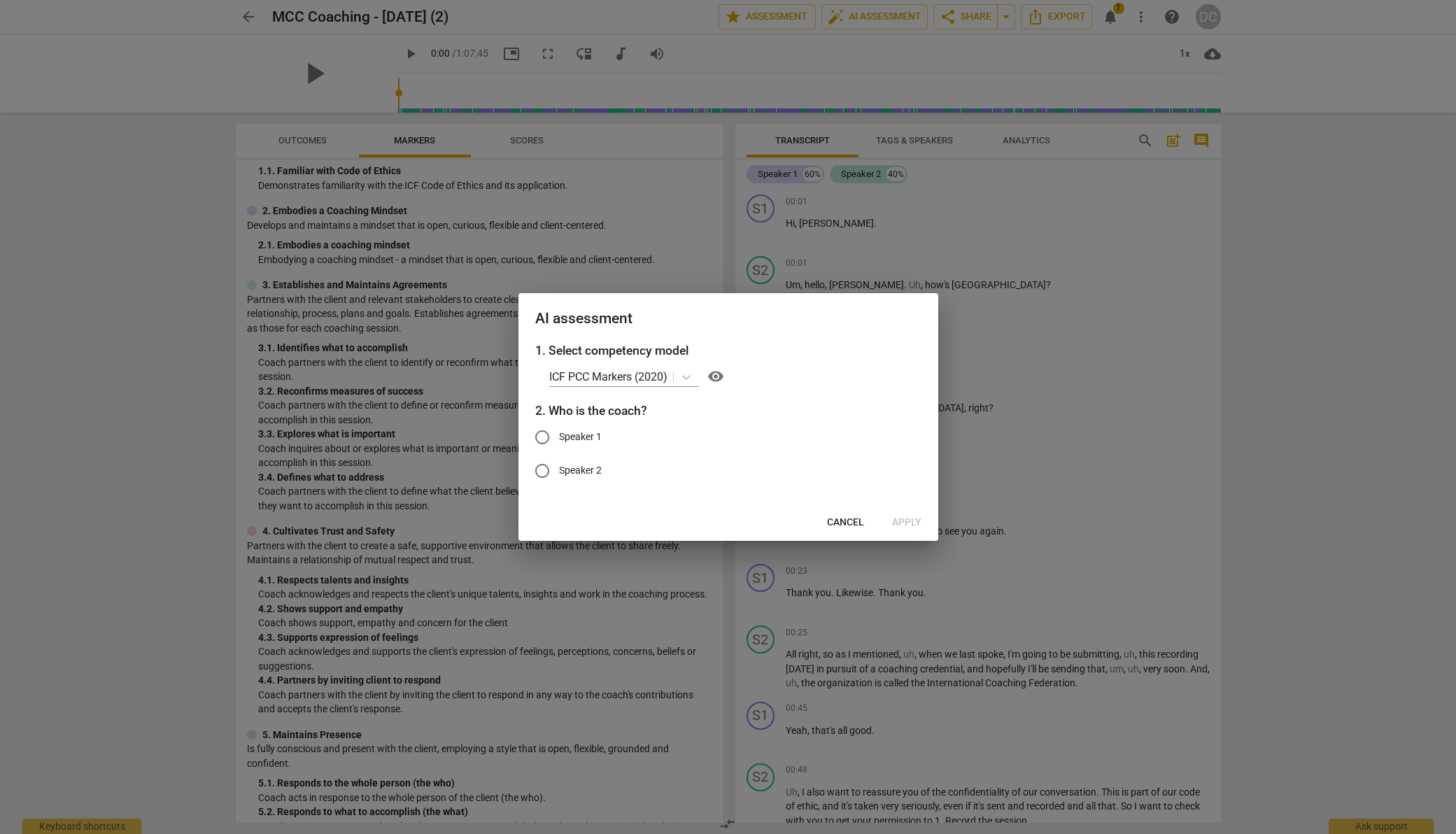
click at [583, 466] on span "Speaker 2" at bounding box center [581, 470] width 43 height 15
click at [559, 466] on input "Speaker 2" at bounding box center [542, 470] width 33 height 34
radio input "true"
click at [1098, 441] on div at bounding box center [728, 417] width 1456 height 834
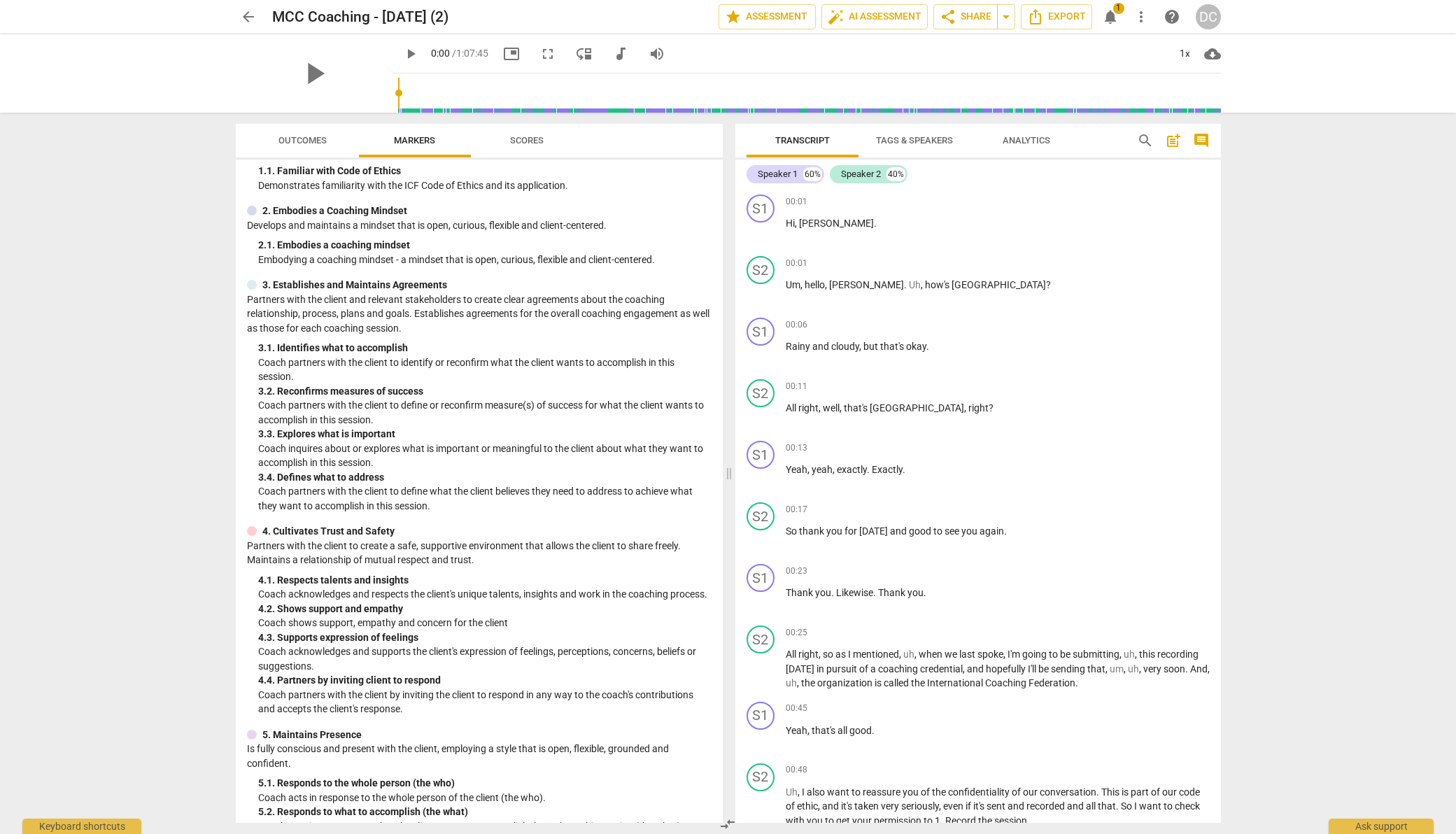
click at [1024, 133] on span "Analytics" at bounding box center [1026, 141] width 81 height 19
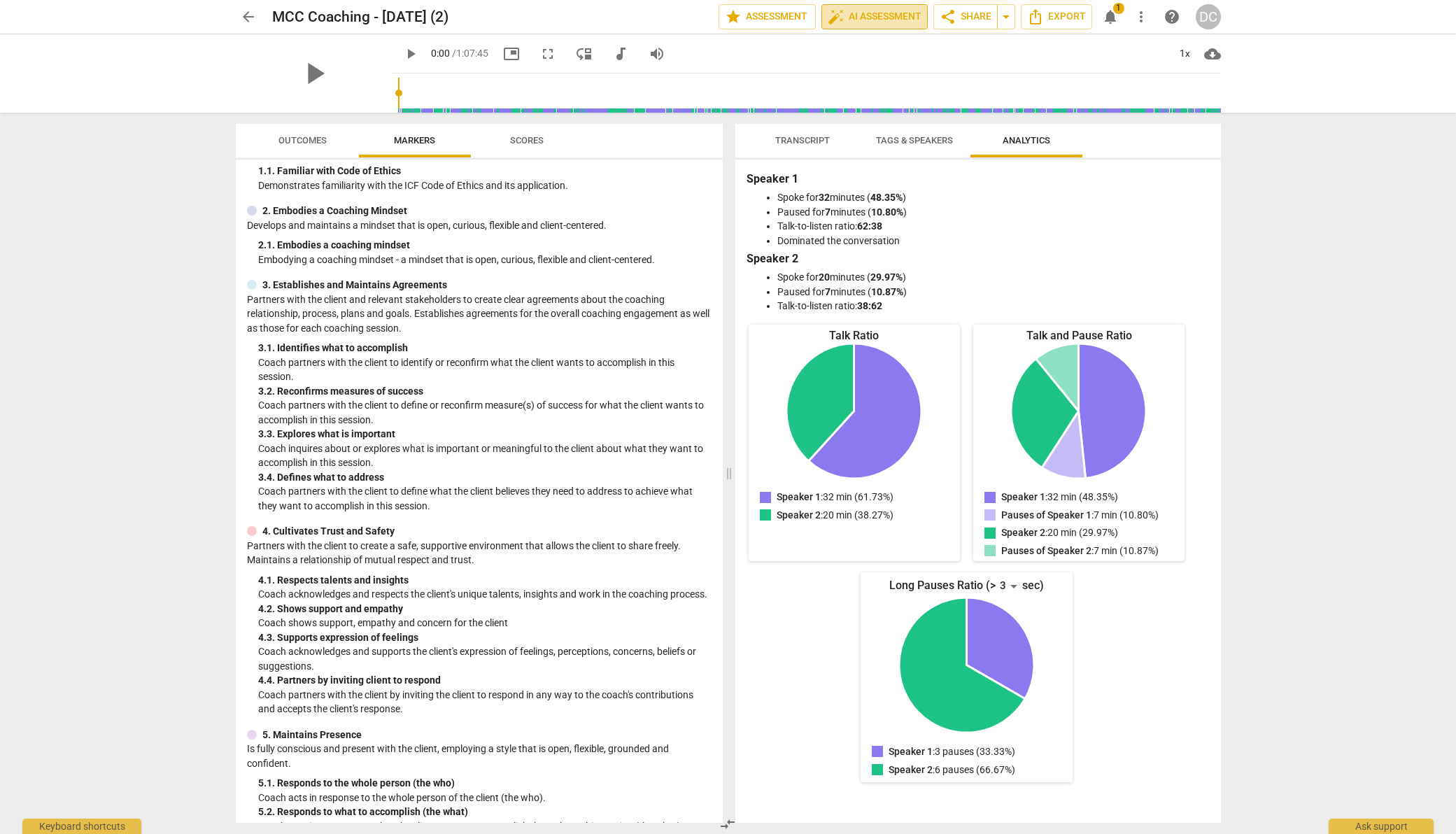
click at [893, 14] on span "auto_fix_high AI Assessment" at bounding box center [875, 17] width 94 height 17
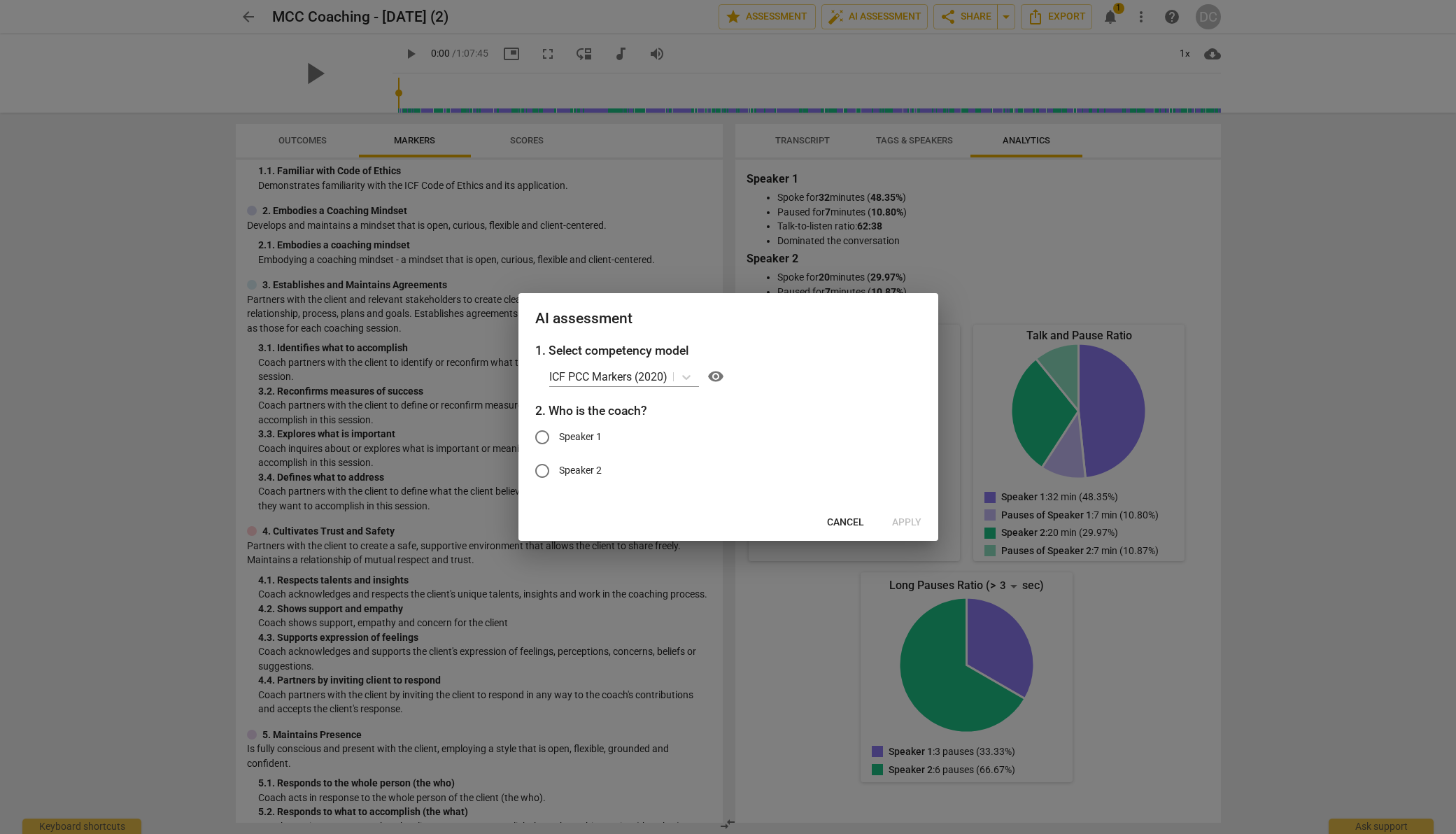
click at [585, 469] on span "Speaker 2" at bounding box center [581, 470] width 43 height 15
click at [559, 469] on input "Speaker 2" at bounding box center [542, 470] width 33 height 34
radio input "true"
click at [907, 522] on span "Apply" at bounding box center [907, 523] width 29 height 14
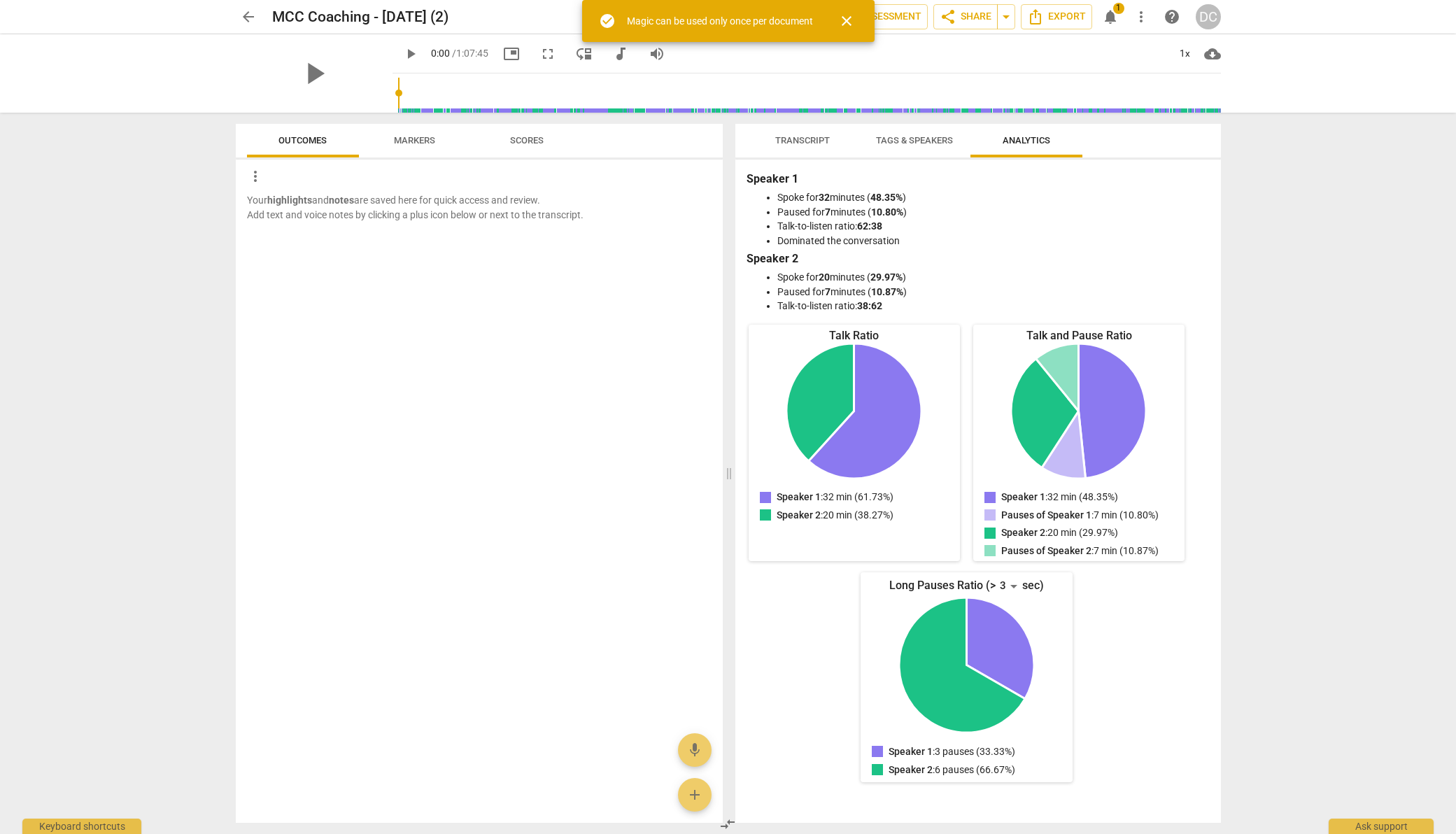
click at [849, 18] on span "close" at bounding box center [847, 21] width 17 height 17
click at [1108, 19] on span "notifications" at bounding box center [1110, 17] width 17 height 17
